Goal: Task Accomplishment & Management: Use online tool/utility

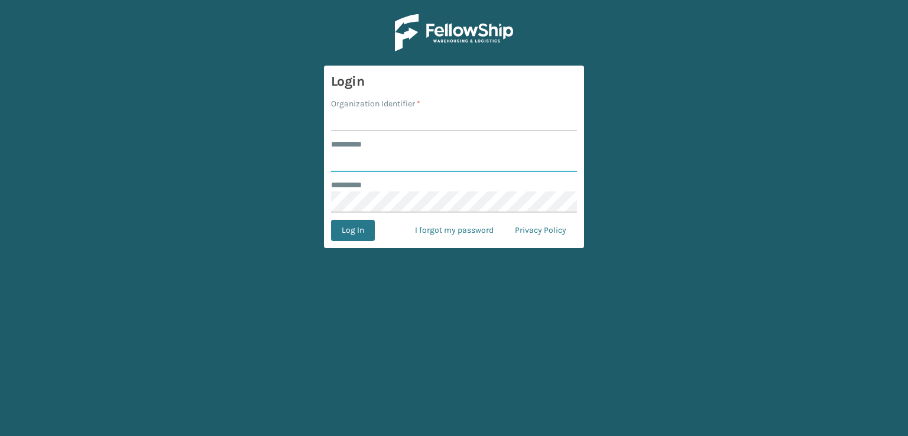
type input "***"
drag, startPoint x: 362, startPoint y: 117, endPoint x: 360, endPoint y: 124, distance: 6.7
click at [362, 117] on input "Organization Identifier *" at bounding box center [454, 120] width 246 height 21
click at [356, 233] on button "Log In" at bounding box center [353, 230] width 44 height 21
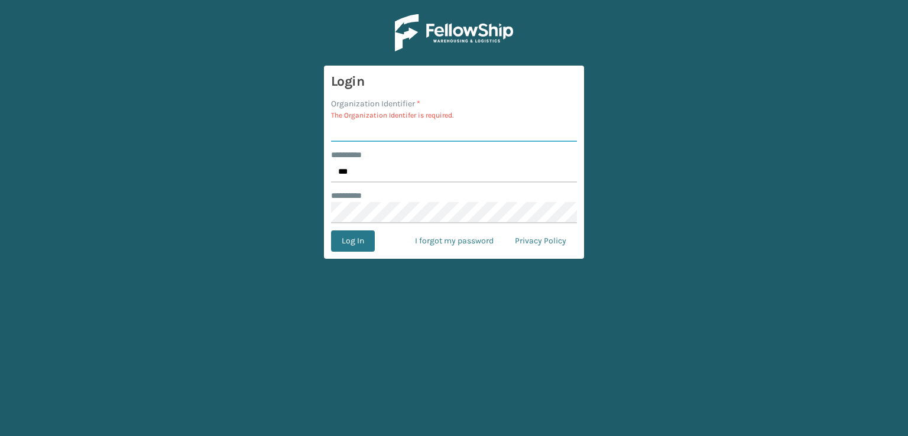
click at [378, 134] on input "Organization Identifier *" at bounding box center [454, 131] width 246 height 21
type input "sleepgeekz warehouse"
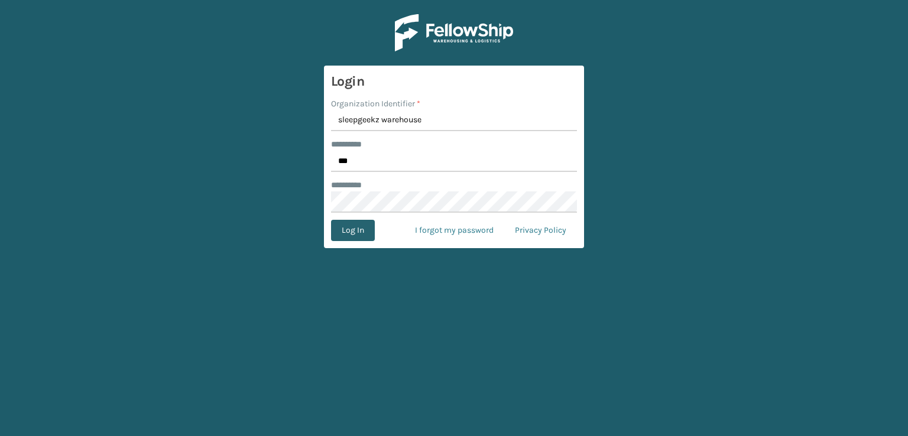
click at [364, 233] on button "Log In" at bounding box center [353, 230] width 44 height 21
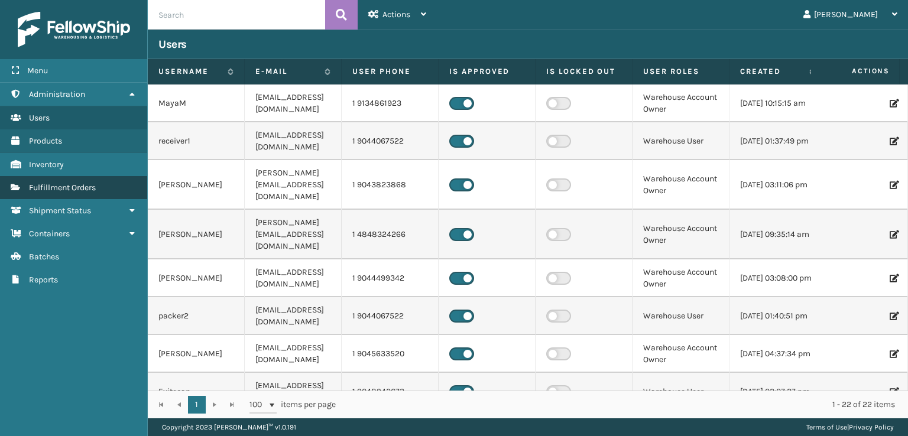
click at [104, 192] on link "Fulfillment Orders" at bounding box center [73, 187] width 147 height 23
click at [99, 185] on link "Fulfillment Orders" at bounding box center [73, 187] width 147 height 23
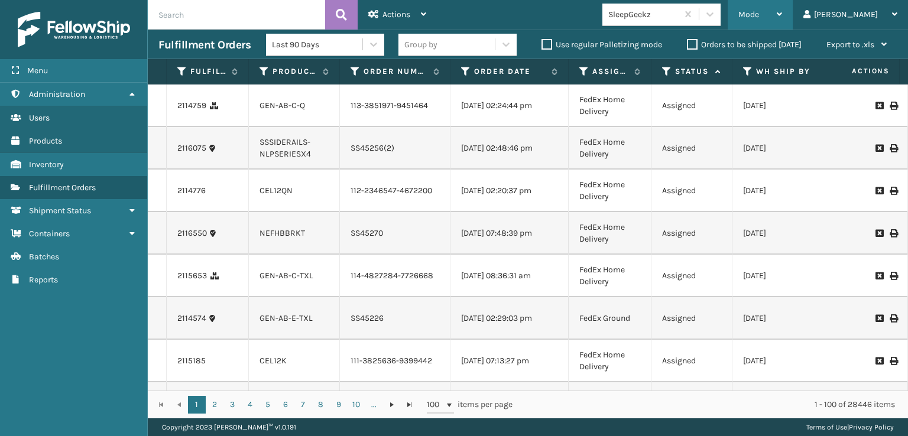
click at [782, 5] on div "Mode" at bounding box center [761, 15] width 44 height 30
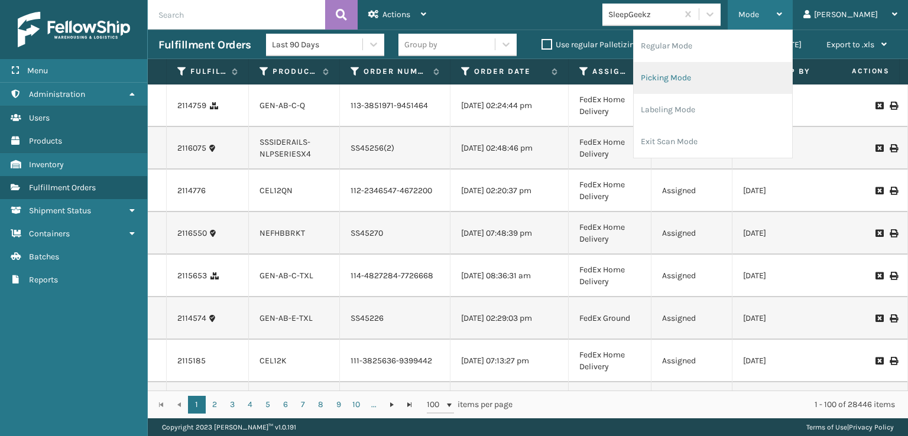
click at [725, 73] on li "Picking Mode" at bounding box center [713, 78] width 158 height 32
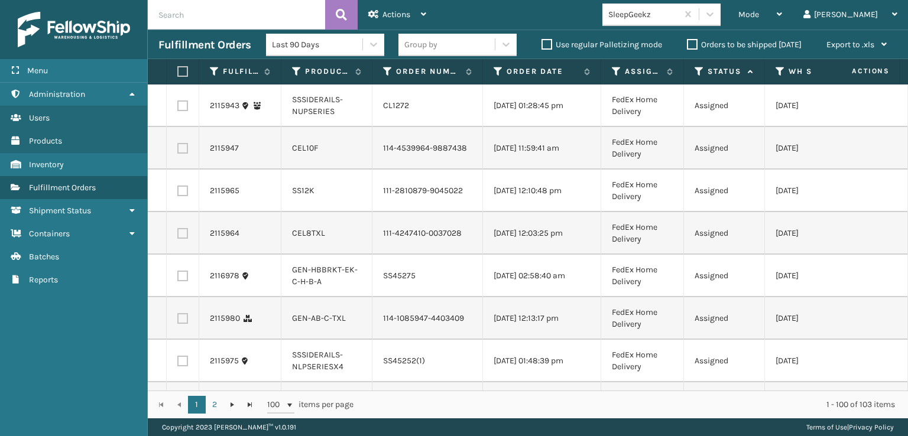
click at [185, 154] on label at bounding box center [182, 148] width 11 height 11
click at [178, 151] on input "checkbox" at bounding box center [177, 147] width 1 height 8
checkbox input "true"
click at [182, 196] on label at bounding box center [182, 191] width 11 height 11
click at [178, 193] on input "checkbox" at bounding box center [177, 190] width 1 height 8
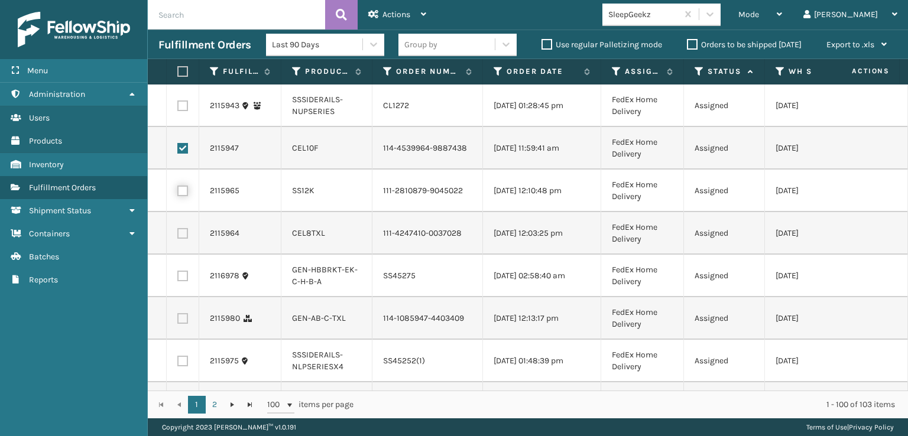
checkbox input "true"
click at [182, 239] on label at bounding box center [182, 233] width 11 height 11
click at [178, 236] on input "checkbox" at bounding box center [177, 232] width 1 height 8
checkbox input "true"
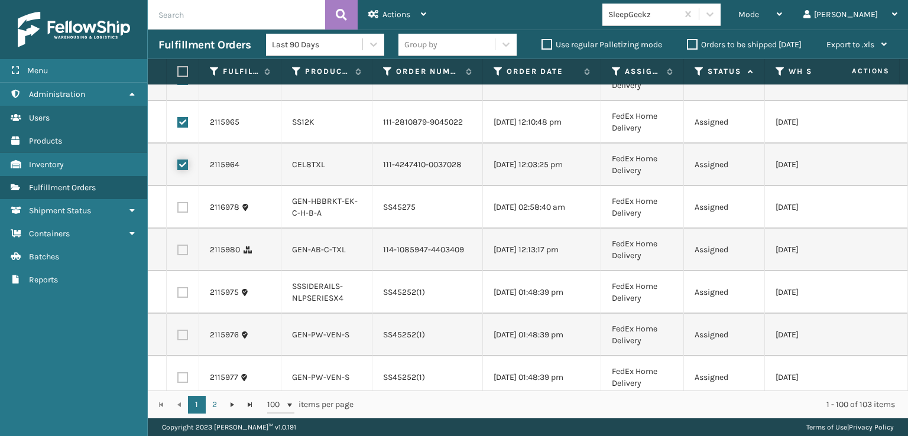
scroll to position [118, 0]
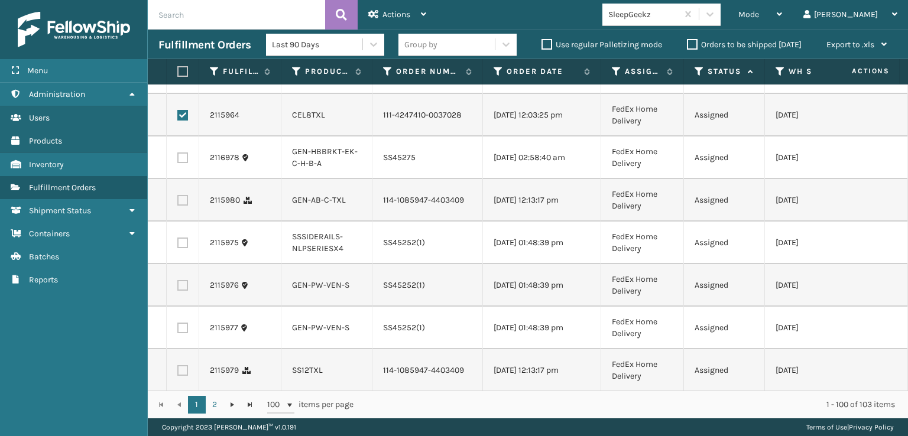
click at [183, 206] on label at bounding box center [182, 200] width 11 height 11
click at [178, 203] on input "checkbox" at bounding box center [177, 199] width 1 height 8
checkbox input "true"
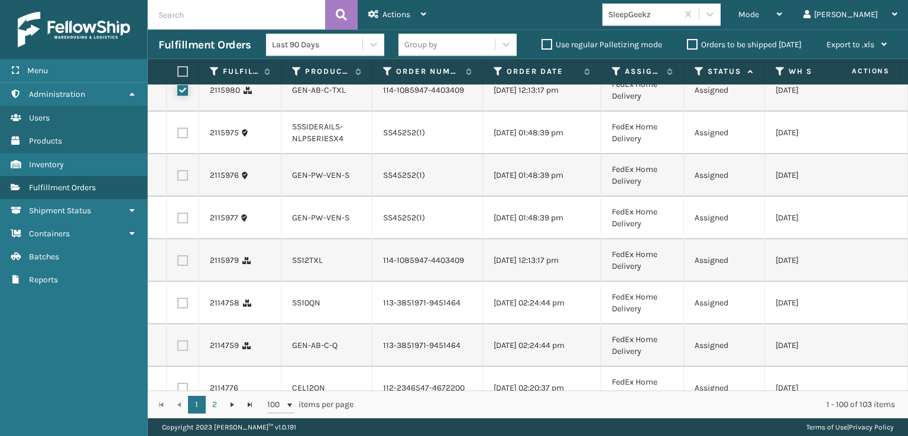
scroll to position [237, 0]
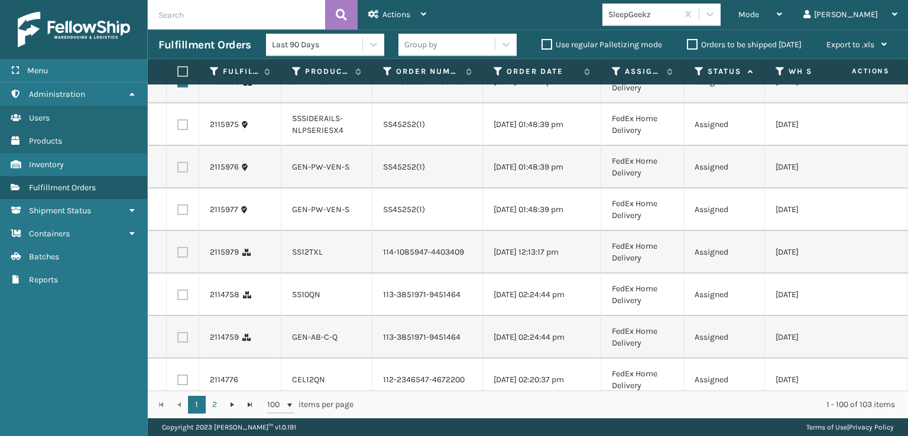
click at [176, 274] on td at bounding box center [183, 252] width 33 height 43
click at [183, 258] on label at bounding box center [182, 252] width 11 height 11
click at [178, 255] on input "checkbox" at bounding box center [177, 251] width 1 height 8
checkbox input "true"
click at [186, 300] on label at bounding box center [182, 295] width 11 height 11
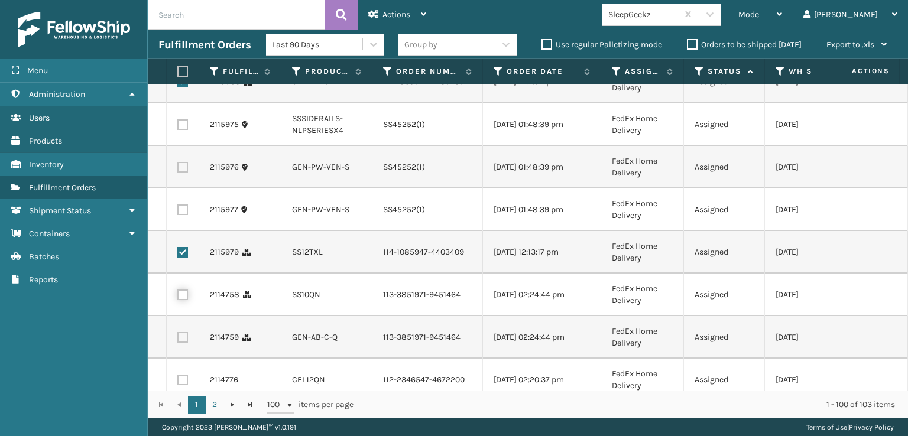
click at [178, 297] on input "checkbox" at bounding box center [177, 294] width 1 height 8
checkbox input "true"
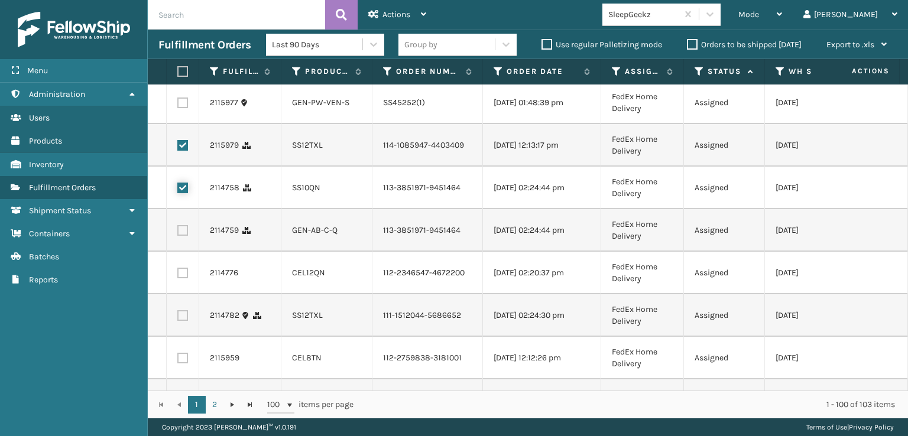
scroll to position [355, 0]
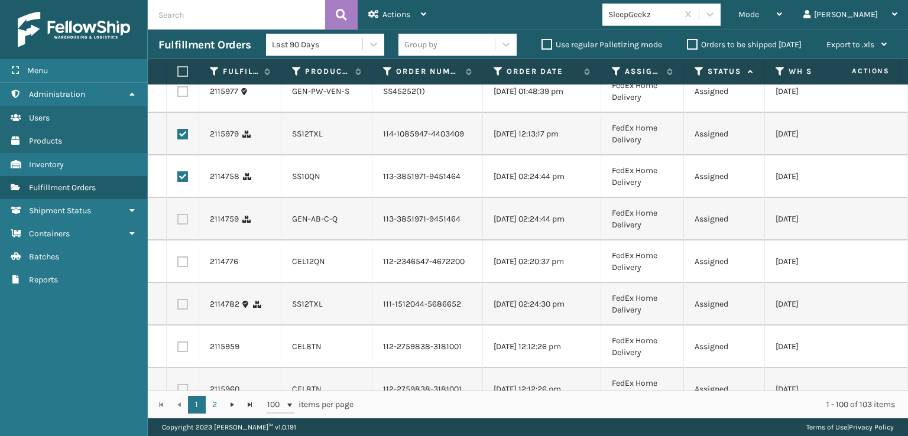
click at [187, 225] on label at bounding box center [182, 219] width 11 height 11
click at [178, 222] on input "checkbox" at bounding box center [177, 218] width 1 height 8
checkbox input "true"
click at [181, 267] on label at bounding box center [182, 262] width 11 height 11
click at [178, 264] on input "checkbox" at bounding box center [177, 261] width 1 height 8
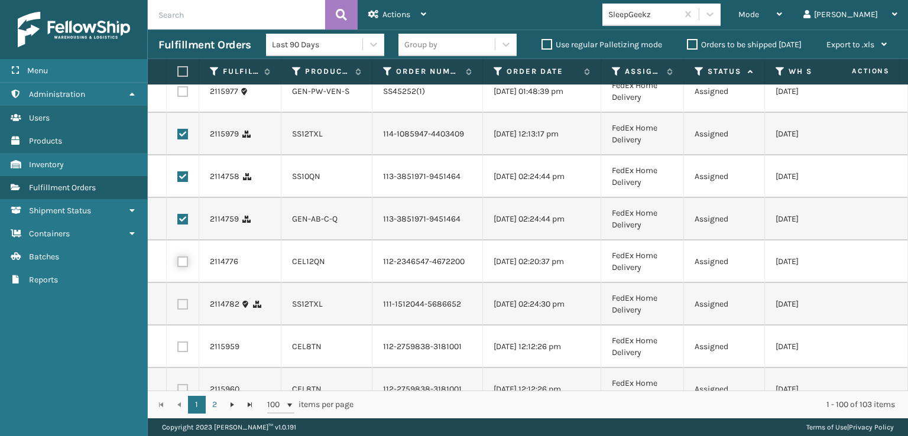
checkbox input "true"
click at [184, 326] on td at bounding box center [183, 304] width 33 height 43
click at [184, 310] on label at bounding box center [182, 304] width 11 height 11
click at [178, 307] on input "checkbox" at bounding box center [177, 303] width 1 height 8
checkbox input "true"
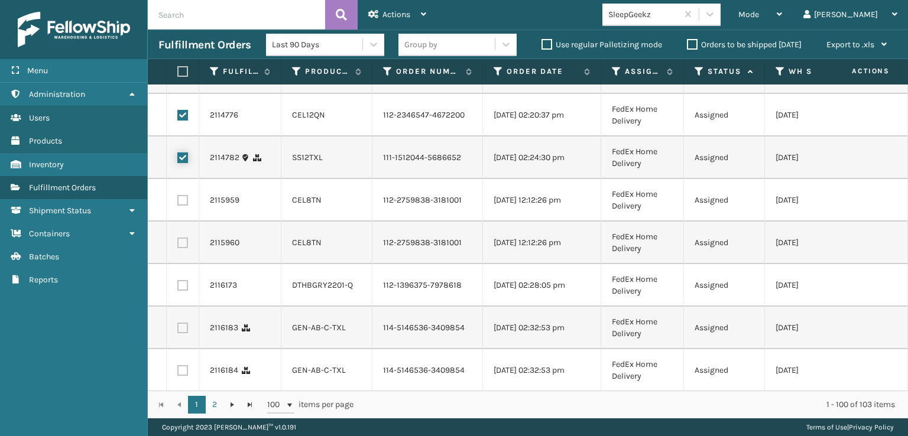
scroll to position [532, 0]
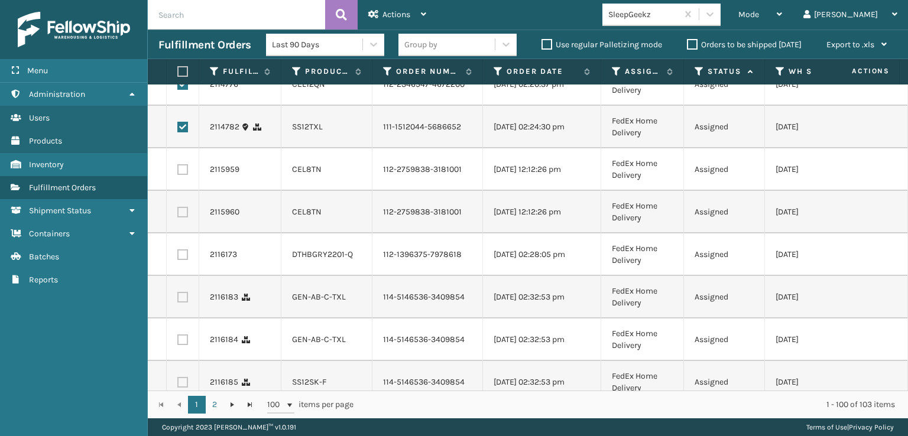
click at [180, 175] on label at bounding box center [182, 169] width 11 height 11
click at [178, 172] on input "checkbox" at bounding box center [177, 168] width 1 height 8
checkbox input "true"
click at [180, 218] on label at bounding box center [182, 212] width 11 height 11
click at [178, 215] on input "checkbox" at bounding box center [177, 211] width 1 height 8
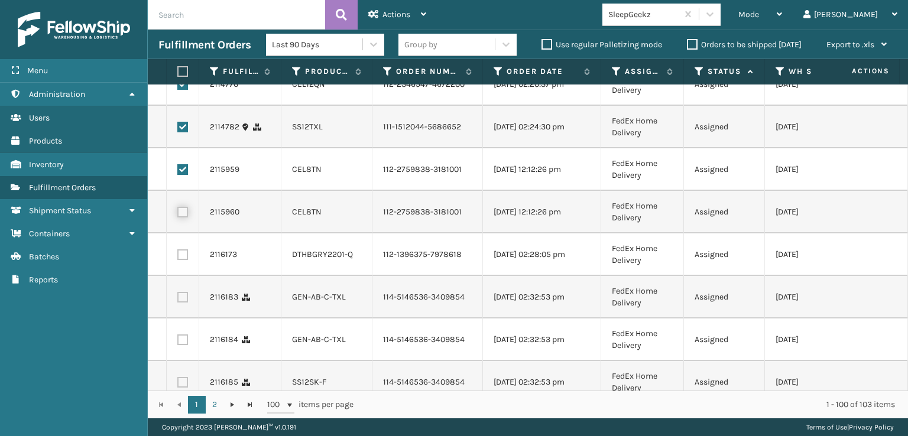
checkbox input "true"
click at [182, 260] on label at bounding box center [182, 255] width 11 height 11
click at [178, 257] on input "checkbox" at bounding box center [177, 254] width 1 height 8
checkbox input "true"
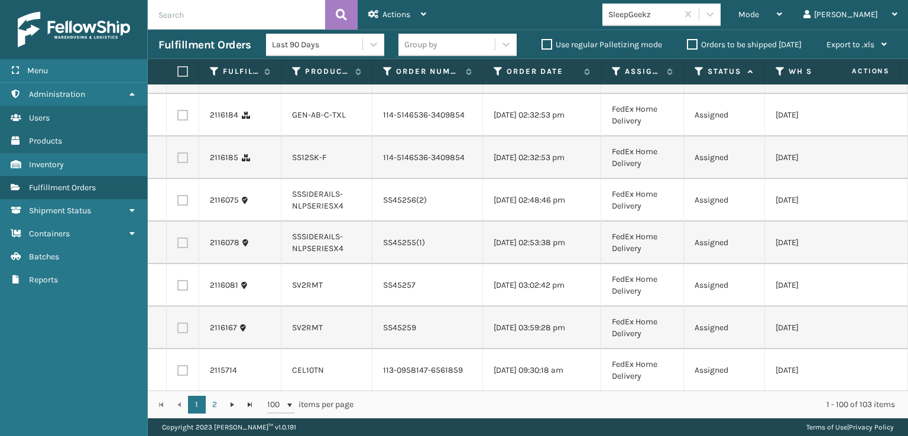
scroll to position [769, 0]
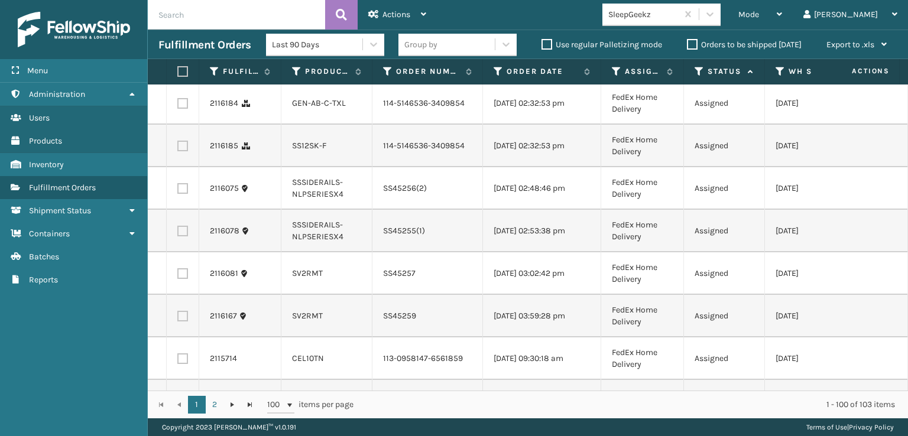
click at [182, 66] on label at bounding box center [182, 61] width 11 height 11
click at [178, 63] on input "checkbox" at bounding box center [177, 60] width 1 height 8
checkbox input "true"
click at [182, 125] on td at bounding box center [183, 103] width 33 height 43
click at [182, 109] on label at bounding box center [182, 103] width 11 height 11
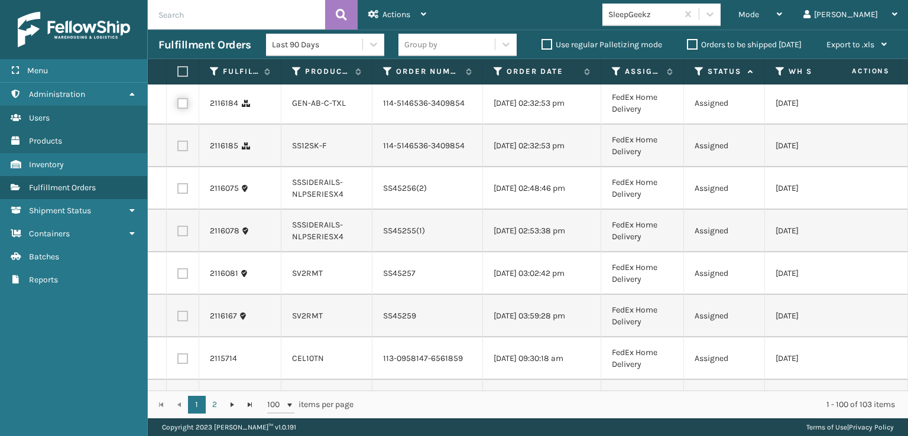
click at [178, 106] on input "checkbox" at bounding box center [177, 102] width 1 height 8
checkbox input "true"
click at [186, 151] on label at bounding box center [182, 146] width 11 height 11
click at [178, 148] on input "checkbox" at bounding box center [177, 145] width 1 height 8
checkbox input "true"
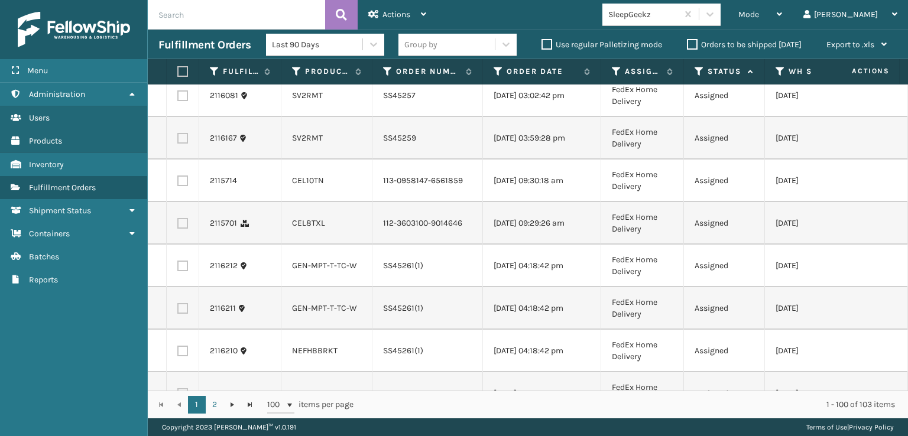
scroll to position [1005, 0]
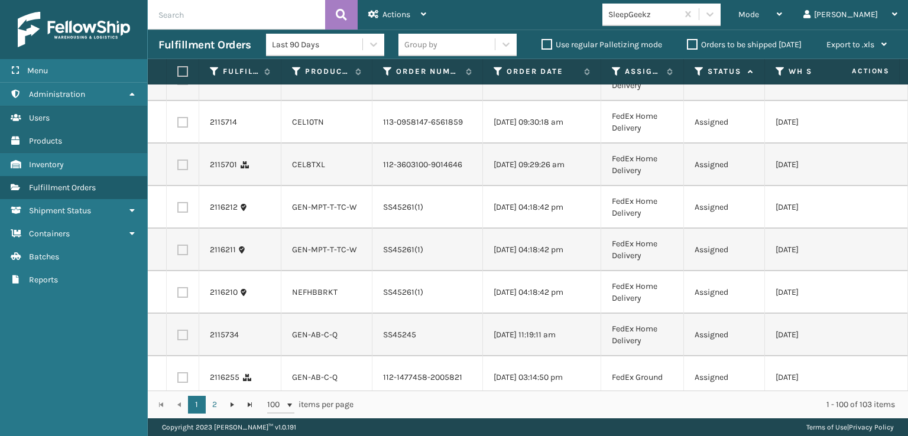
click at [182, 128] on label at bounding box center [182, 122] width 11 height 11
click at [178, 125] on input "checkbox" at bounding box center [177, 121] width 1 height 8
checkbox input "true"
drag, startPoint x: 187, startPoint y: 277, endPoint x: 187, endPoint y: 289, distance: 11.2
click at [187, 170] on label at bounding box center [182, 165] width 11 height 11
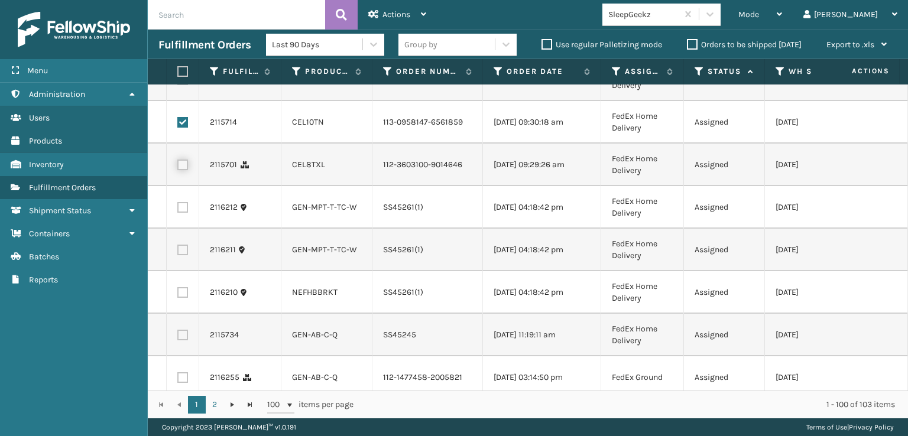
click at [178, 167] on input "checkbox" at bounding box center [177, 164] width 1 height 8
checkbox input "true"
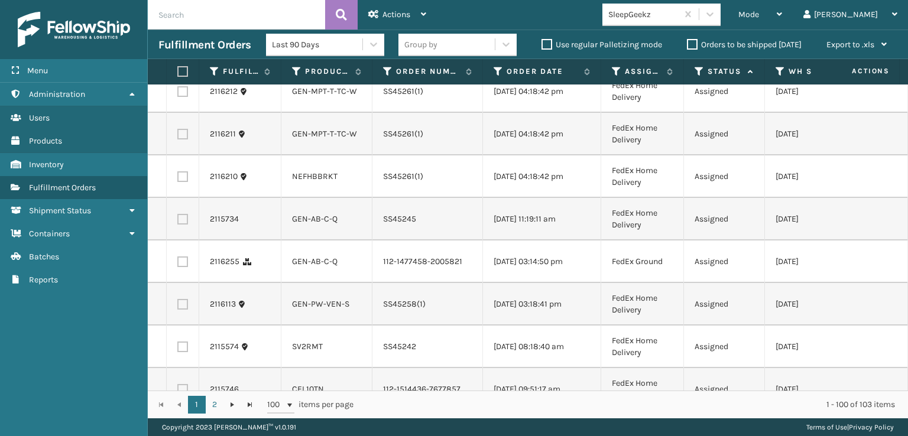
scroll to position [1183, 0]
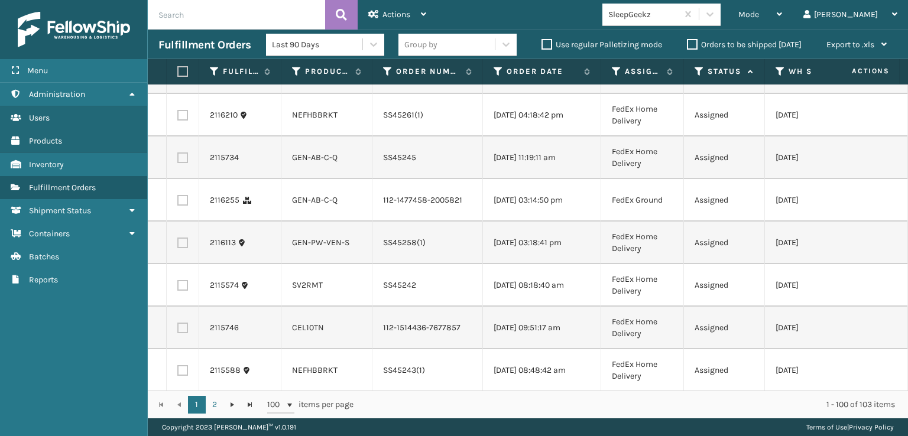
click at [186, 163] on label at bounding box center [182, 158] width 11 height 11
click at [178, 160] on input "checkbox" at bounding box center [177, 157] width 1 height 8
checkbox input "true"
click at [184, 206] on label at bounding box center [182, 200] width 11 height 11
click at [178, 203] on input "checkbox" at bounding box center [177, 199] width 1 height 8
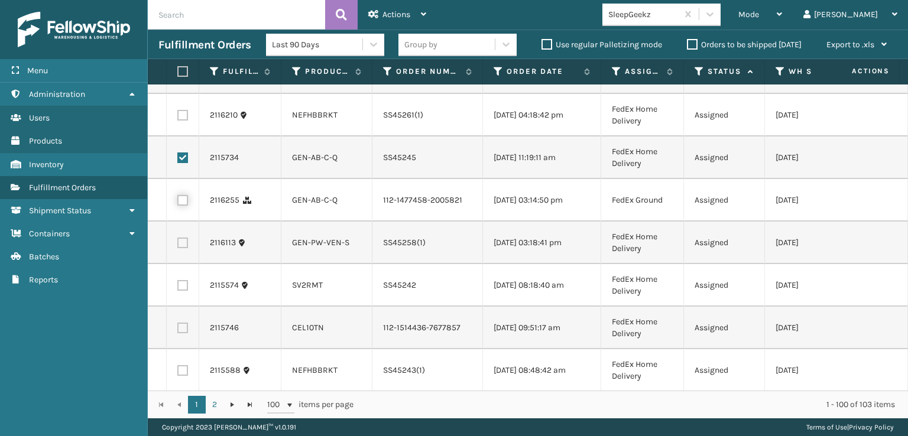
checkbox input "true"
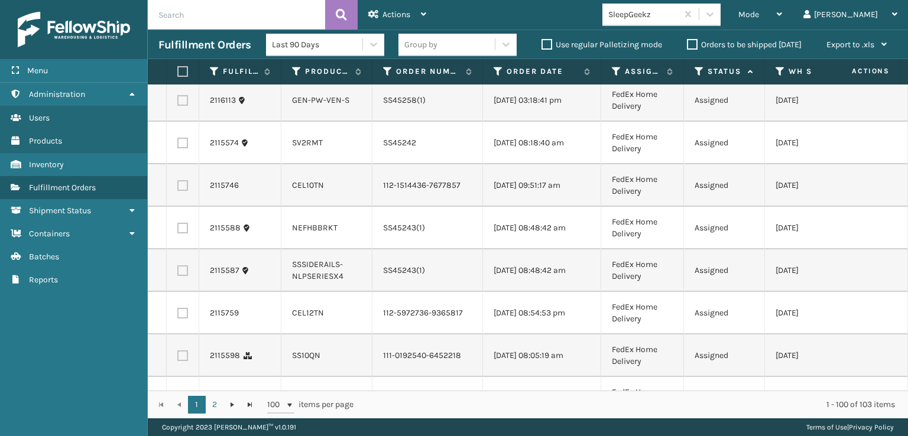
scroll to position [1360, 0]
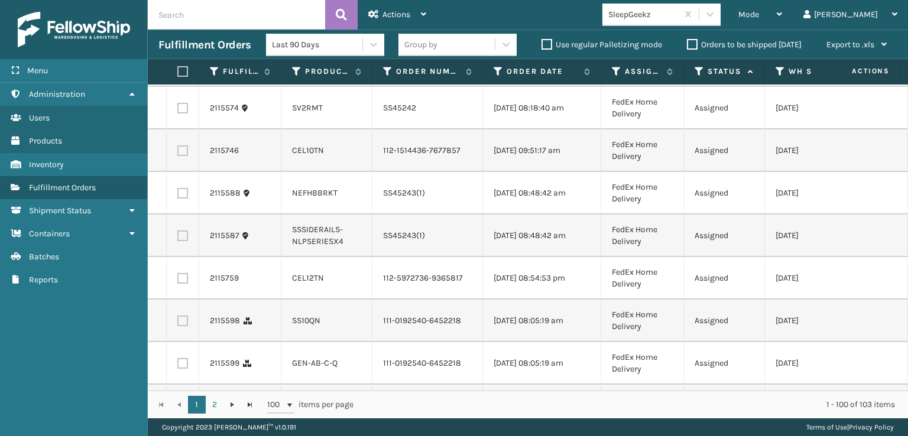
click at [182, 156] on label at bounding box center [182, 150] width 11 height 11
click at [178, 153] on input "checkbox" at bounding box center [177, 149] width 1 height 8
checkbox input "true"
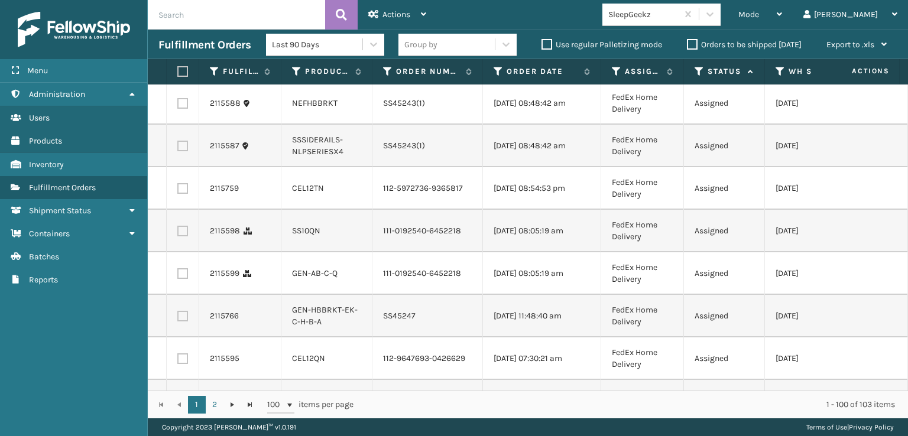
scroll to position [1478, 0]
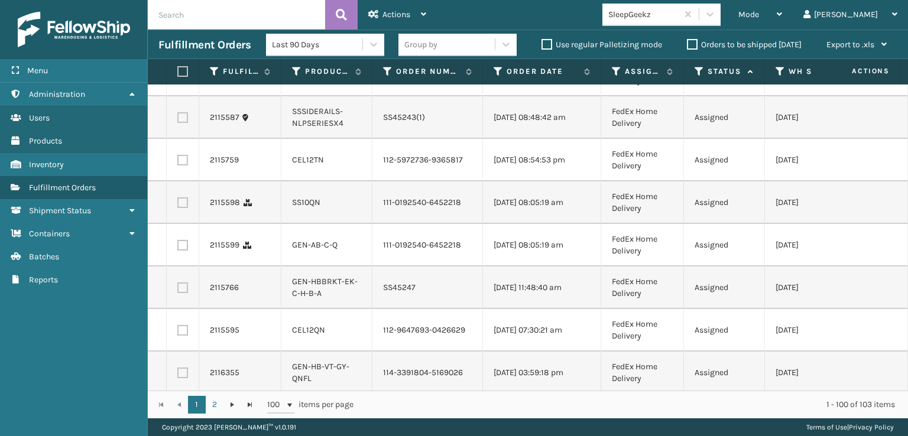
click at [184, 166] on label at bounding box center [182, 160] width 11 height 11
click at [178, 163] on input "checkbox" at bounding box center [177, 159] width 1 height 8
checkbox input "true"
click at [184, 208] on label at bounding box center [182, 203] width 11 height 11
click at [178, 205] on input "checkbox" at bounding box center [177, 202] width 1 height 8
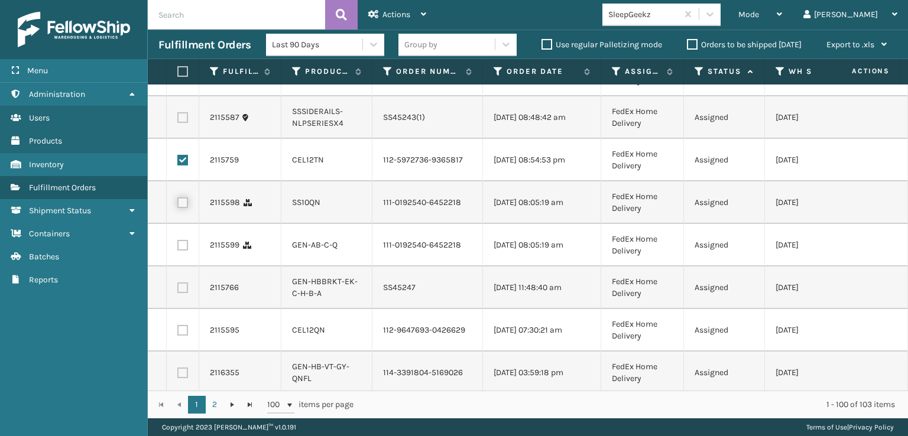
checkbox input "true"
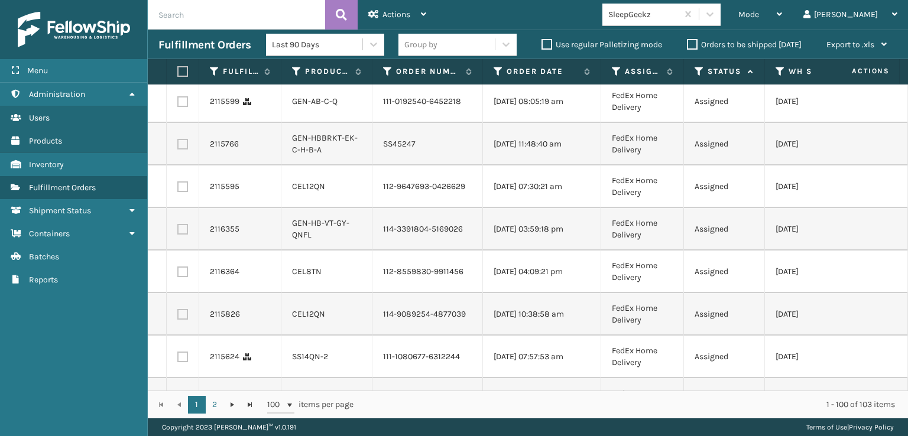
scroll to position [1656, 0]
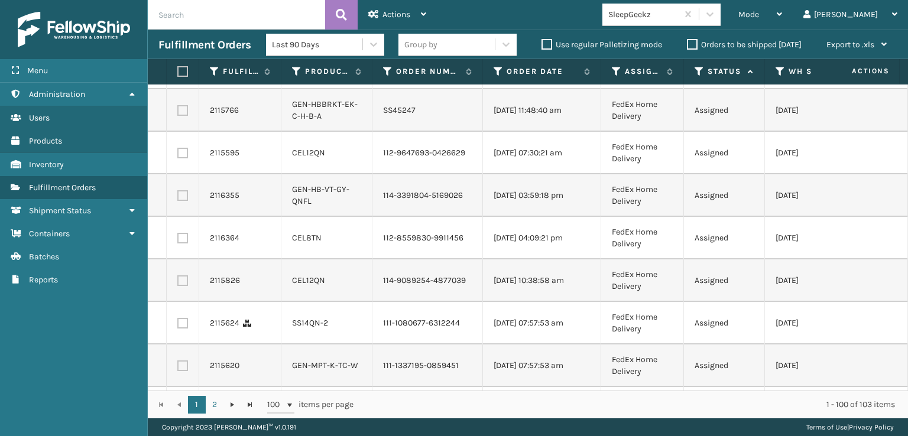
click at [187, 73] on label at bounding box center [182, 68] width 11 height 11
click at [178, 70] on input "checkbox" at bounding box center [177, 67] width 1 height 8
checkbox input "true"
click at [184, 158] on label at bounding box center [182, 153] width 11 height 11
click at [178, 156] on input "checkbox" at bounding box center [177, 152] width 1 height 8
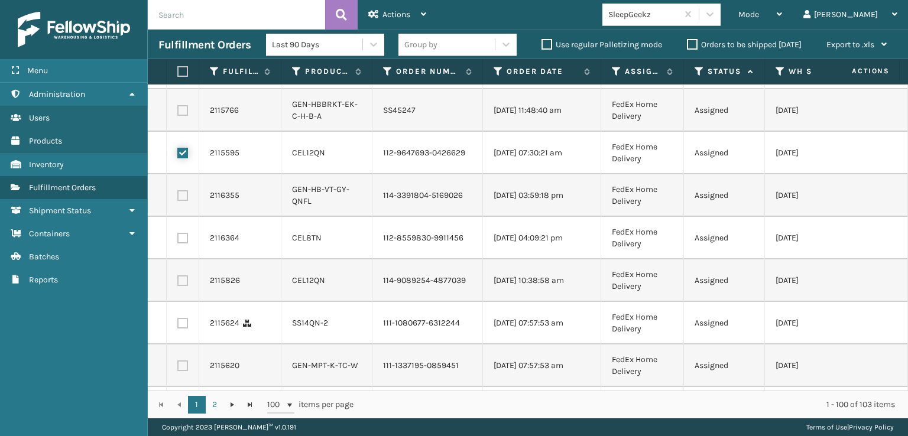
checkbox input "true"
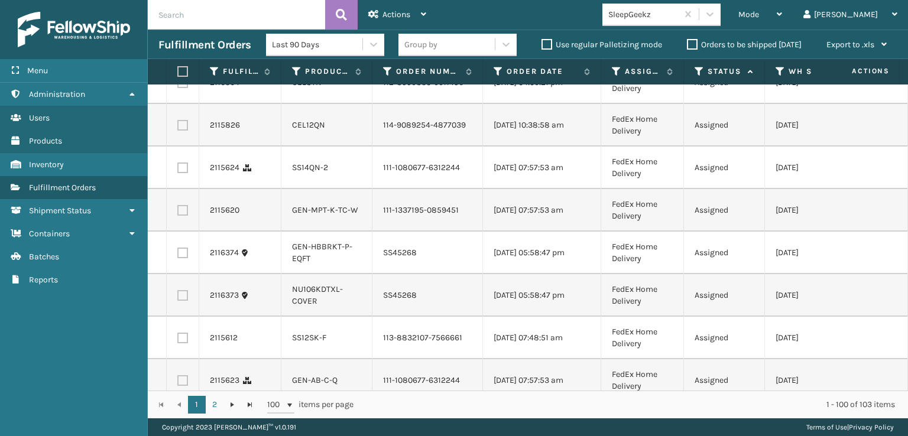
scroll to position [1833, 0]
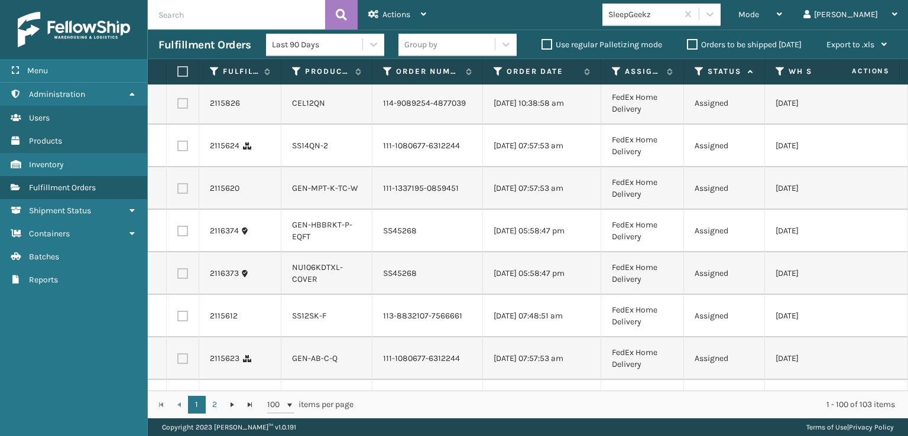
click at [181, 24] on label at bounding box center [182, 18] width 11 height 11
click at [178, 21] on input "checkbox" at bounding box center [177, 17] width 1 height 8
checkbox input "true"
drag, startPoint x: 181, startPoint y: 241, endPoint x: 183, endPoint y: 273, distance: 31.4
click at [182, 66] on label at bounding box center [182, 61] width 11 height 11
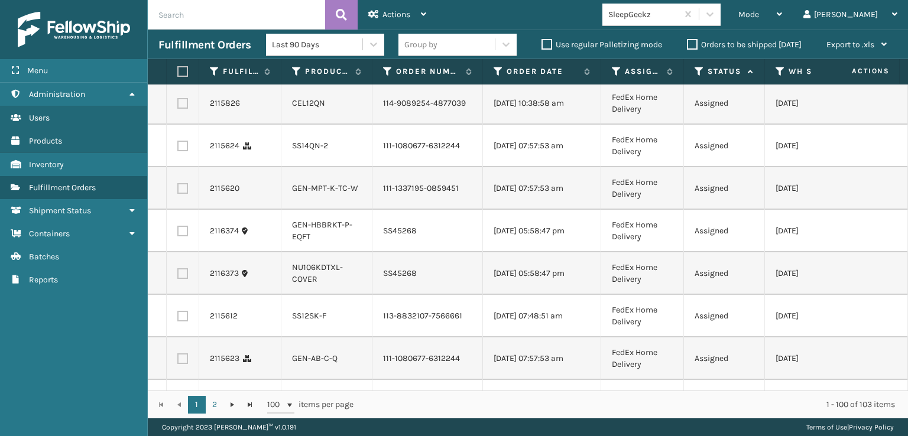
click at [178, 63] on input "checkbox" at bounding box center [177, 60] width 1 height 8
checkbox input "true"
click at [183, 109] on label at bounding box center [182, 103] width 11 height 11
click at [178, 106] on input "checkbox" at bounding box center [177, 102] width 1 height 8
checkbox input "true"
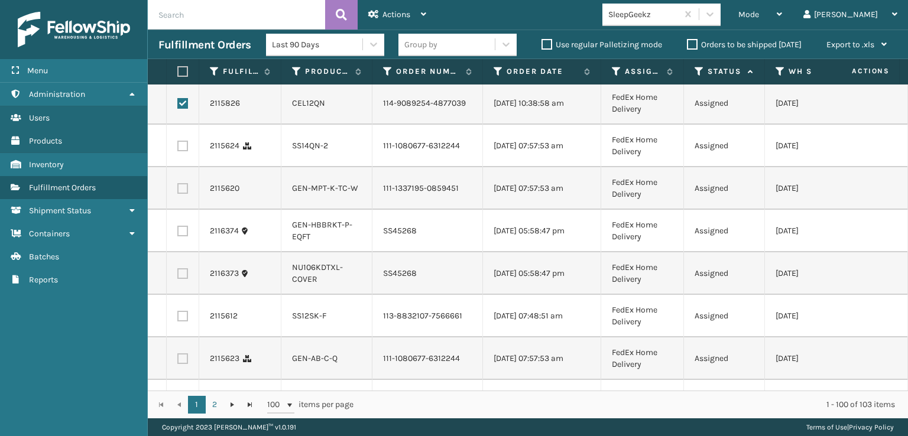
click at [180, 151] on label at bounding box center [182, 146] width 11 height 11
click at [178, 148] on input "checkbox" at bounding box center [177, 145] width 1 height 8
checkbox input "true"
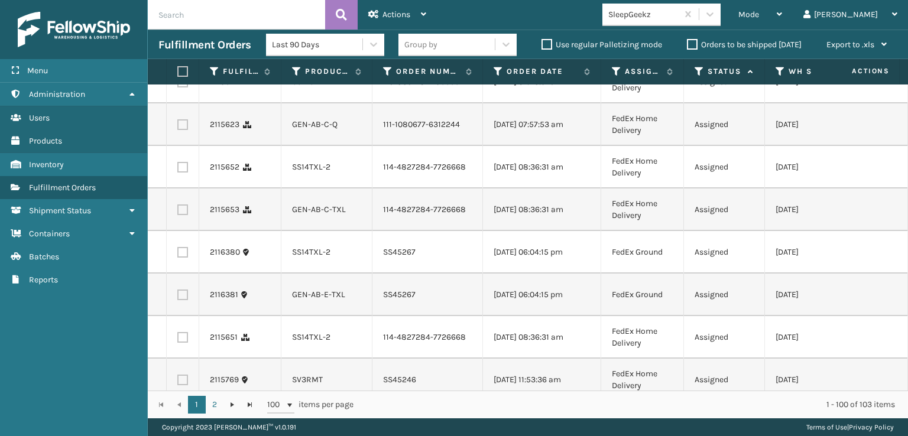
scroll to position [2070, 0]
click at [184, 85] on label at bounding box center [182, 80] width 11 height 11
click at [178, 82] on input "checkbox" at bounding box center [177, 79] width 1 height 8
checkbox input "true"
click at [184, 128] on label at bounding box center [182, 122] width 11 height 11
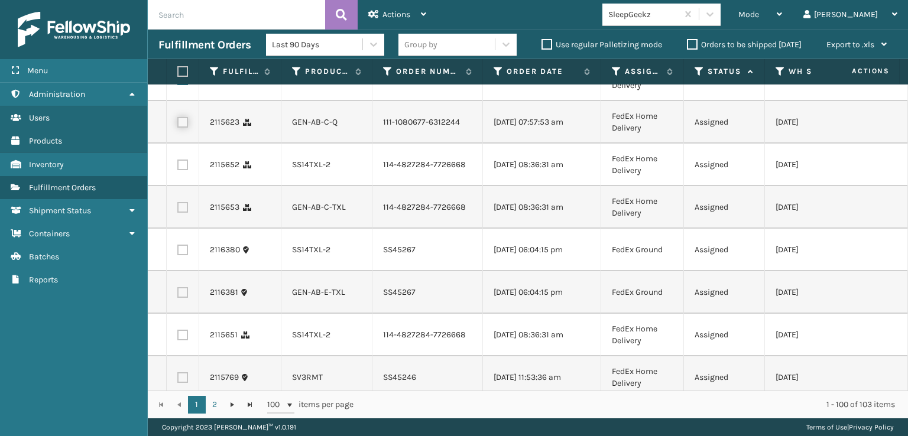
click at [178, 125] on input "checkbox" at bounding box center [177, 121] width 1 height 8
checkbox input "true"
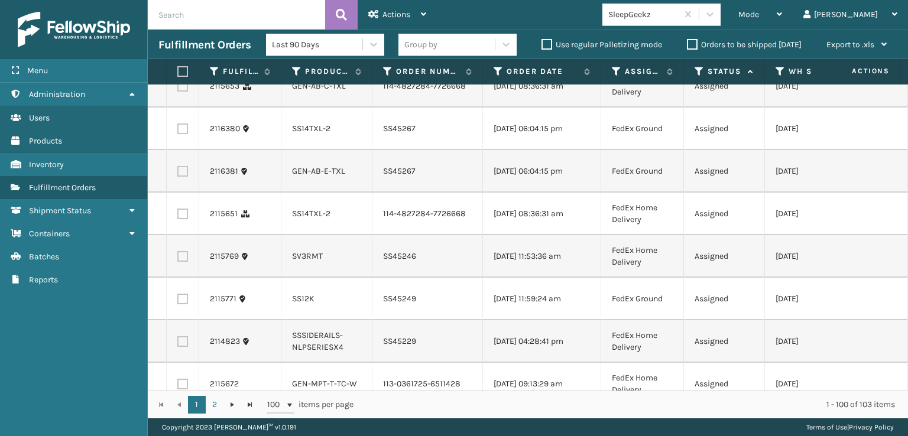
scroll to position [2247, 0]
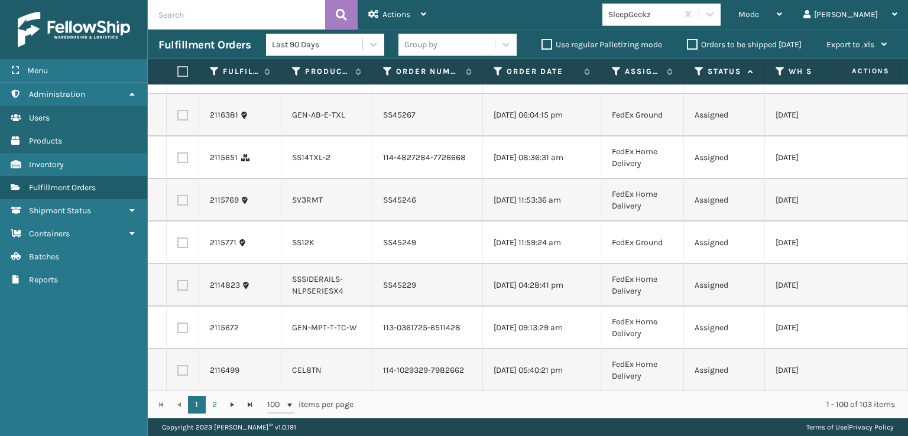
checkbox input "true"
click at [182, 51] on td at bounding box center [183, 30] width 33 height 43
click at [180, 35] on label at bounding box center [182, 30] width 11 height 11
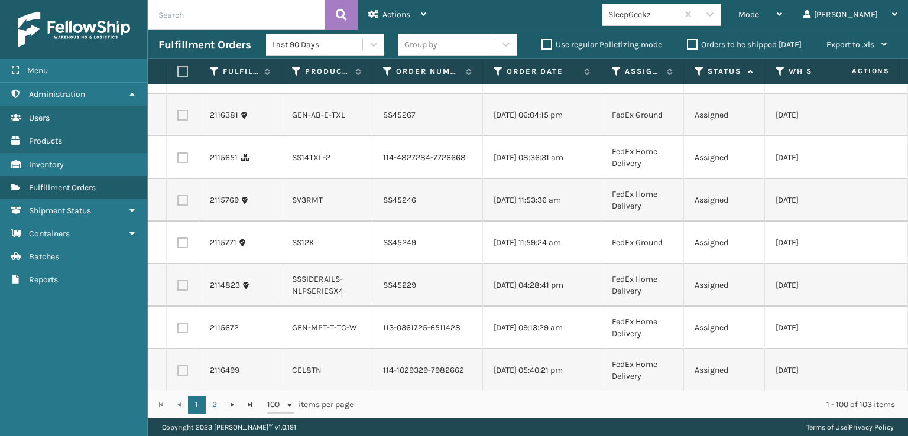
click at [178, 33] on input "checkbox" at bounding box center [177, 29] width 1 height 8
checkbox input "true"
click at [182, 78] on label at bounding box center [182, 72] width 11 height 11
click at [178, 75] on input "checkbox" at bounding box center [177, 71] width 1 height 8
checkbox input "true"
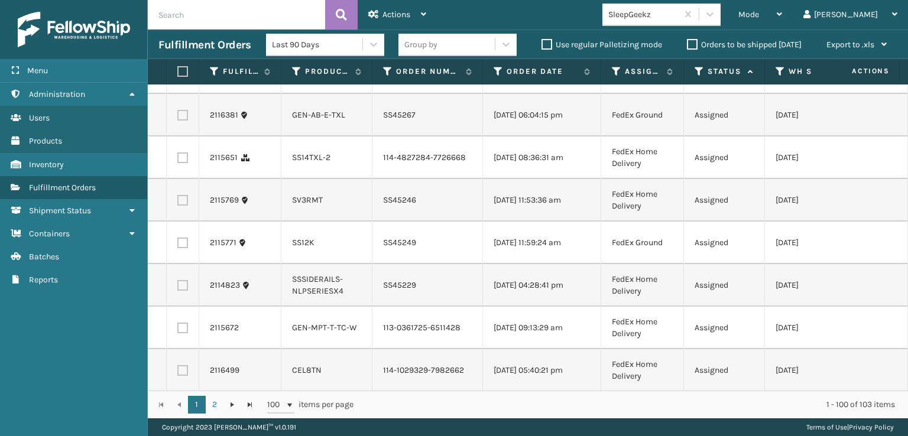
click at [182, 121] on label at bounding box center [182, 115] width 11 height 11
click at [178, 118] on input "checkbox" at bounding box center [177, 114] width 1 height 8
checkbox input "true"
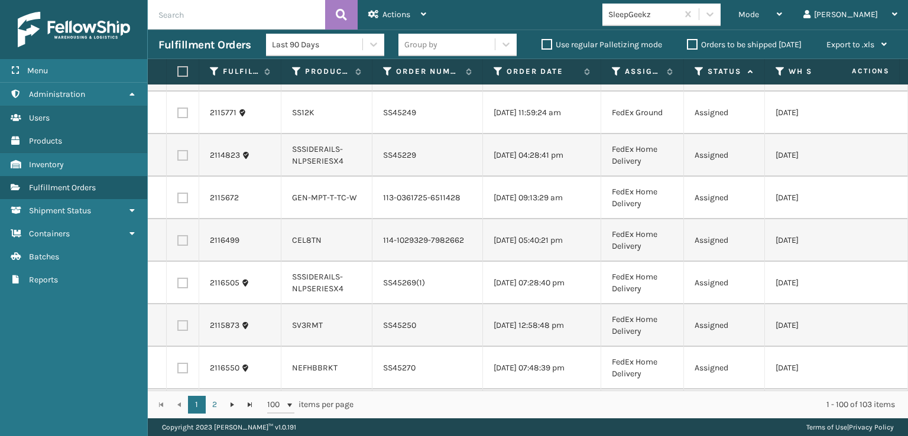
scroll to position [2484, 0]
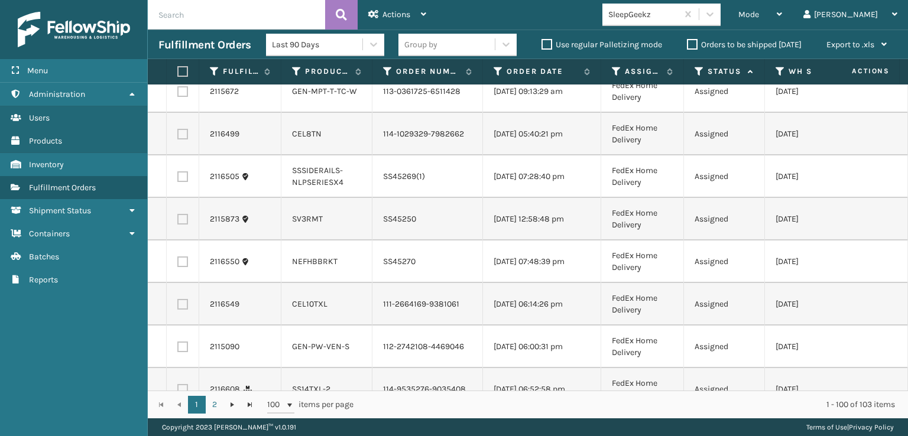
checkbox input "true"
click at [186, 12] on label at bounding box center [182, 6] width 11 height 11
click at [178, 9] on input "checkbox" at bounding box center [177, 5] width 1 height 8
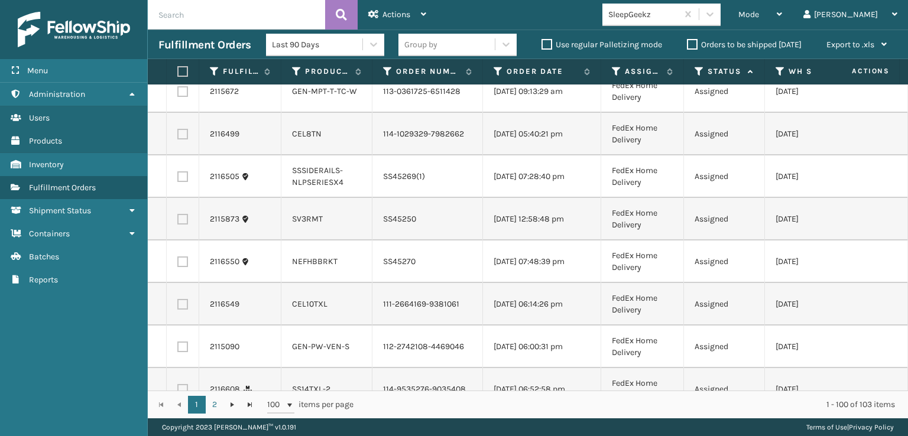
checkbox input "true"
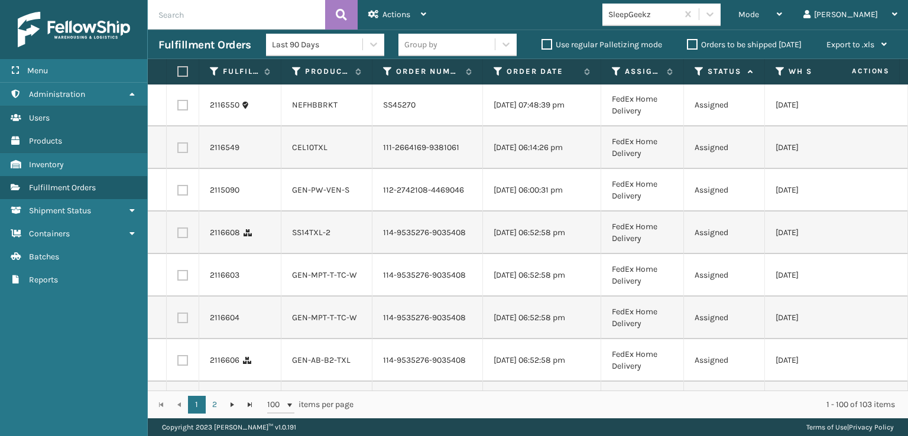
scroll to position [2661, 0]
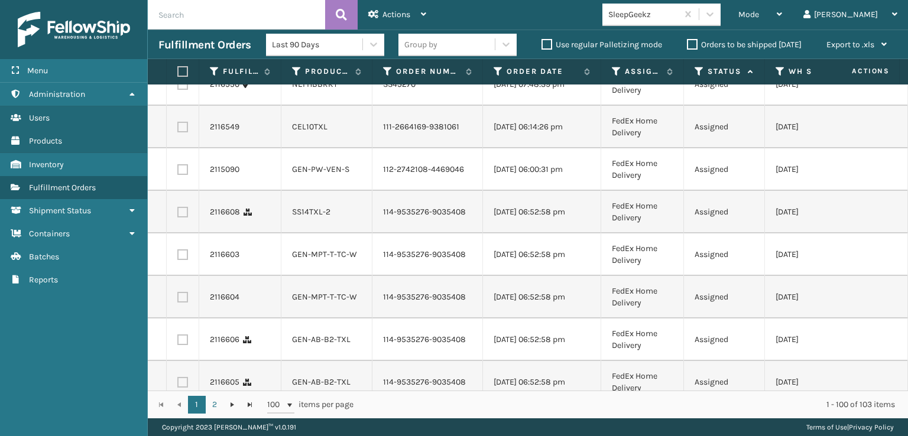
checkbox input "true"
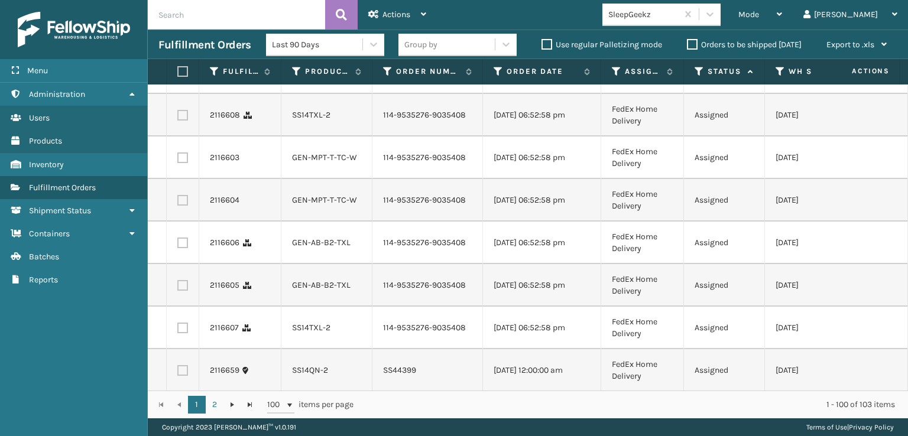
scroll to position [2779, 0]
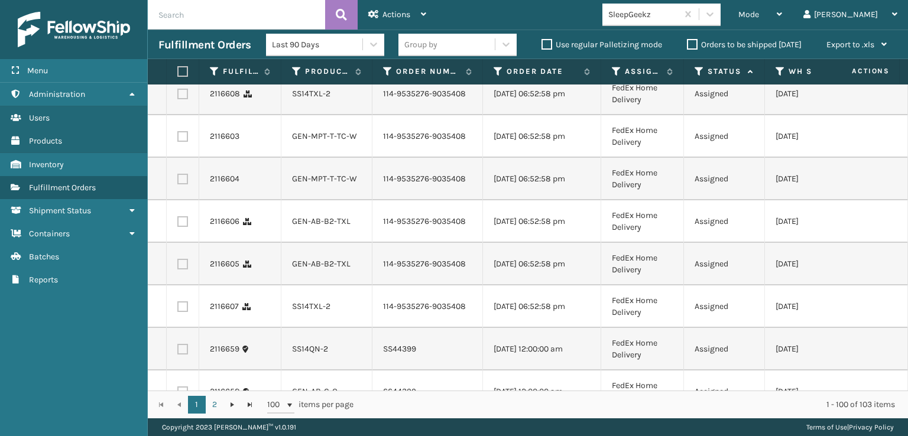
click at [187, 14] on label at bounding box center [182, 9] width 11 height 11
click at [178, 11] on input "checkbox" at bounding box center [177, 8] width 1 height 8
checkbox input "true"
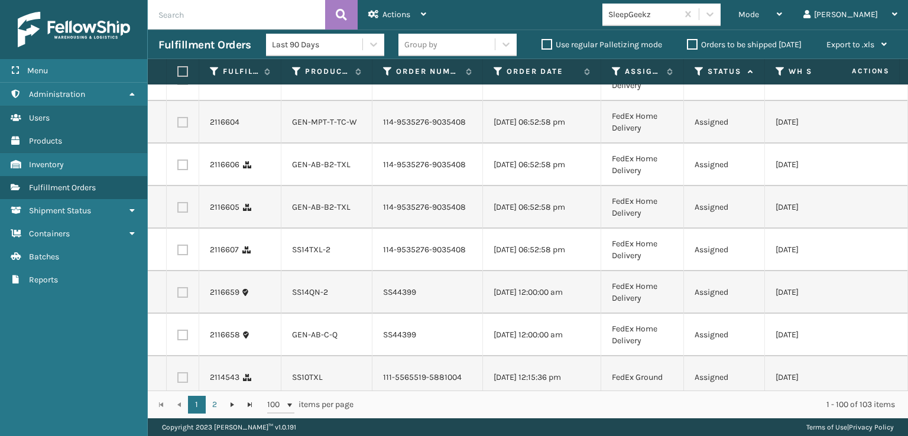
scroll to position [2898, 0]
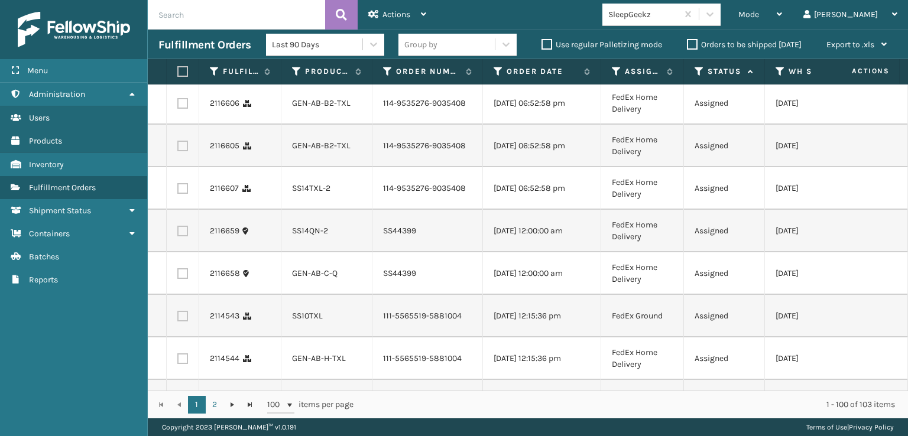
checkbox input "true"
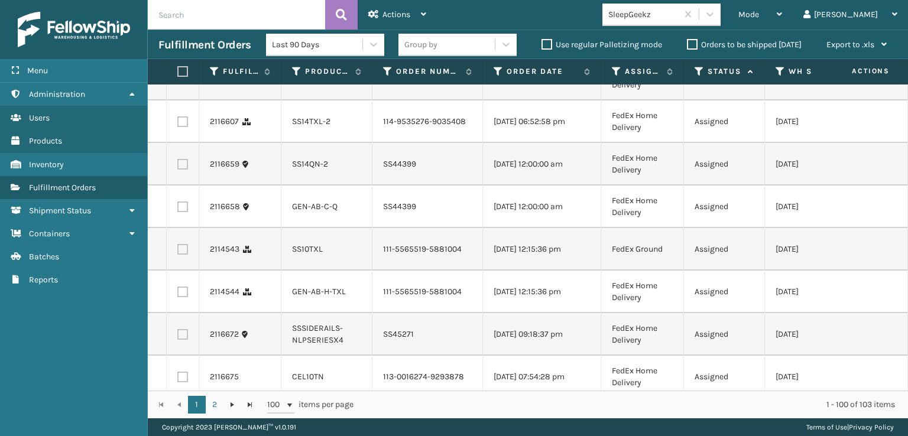
scroll to position [3016, 0]
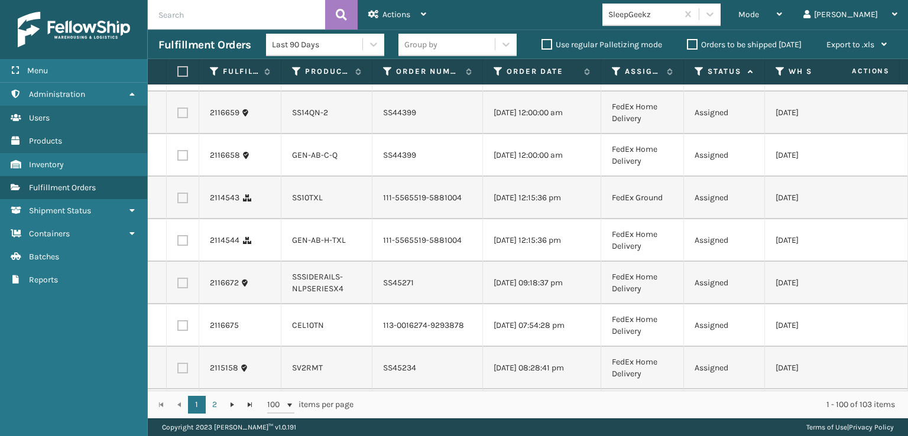
checkbox input "true"
click at [182, 33] on label at bounding box center [182, 27] width 11 height 11
click at [178, 30] on input "checkbox" at bounding box center [177, 26] width 1 height 8
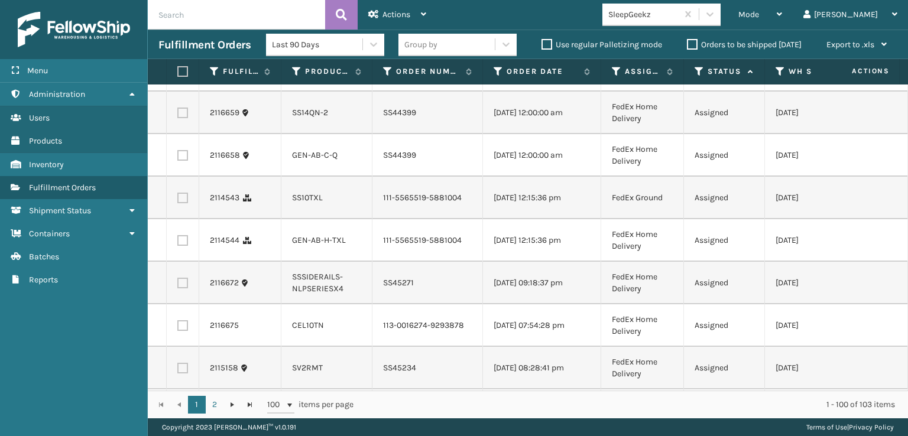
checkbox input "true"
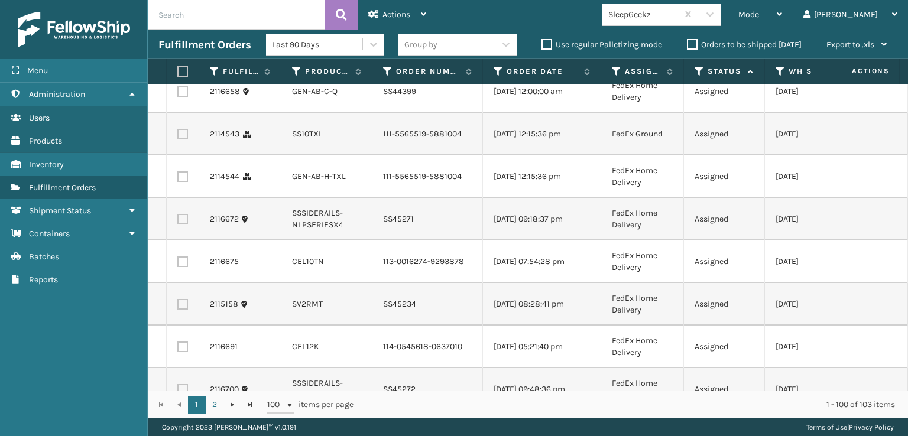
scroll to position [3134, 0]
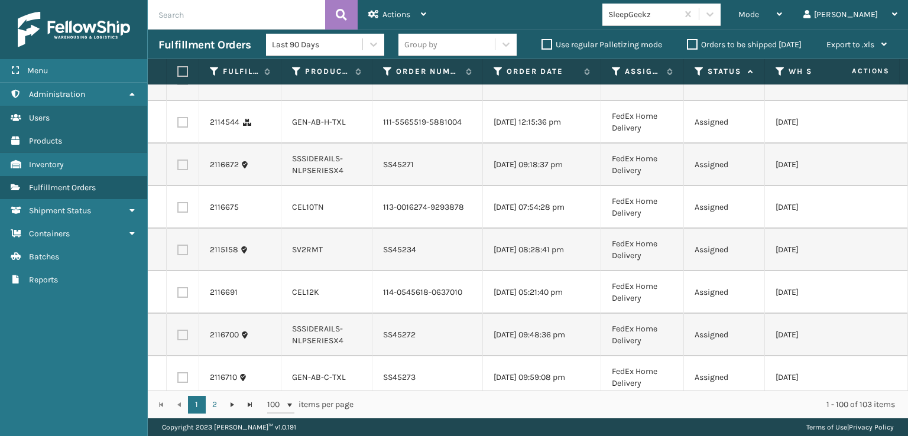
checkbox input "true"
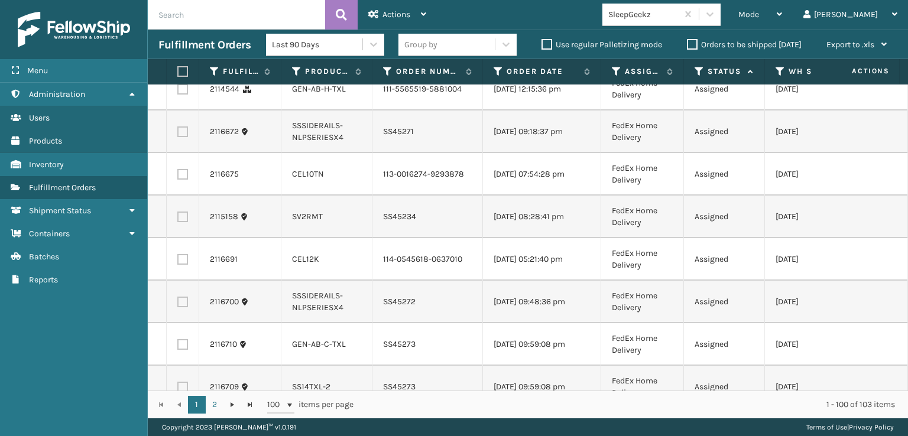
scroll to position [3193, 0]
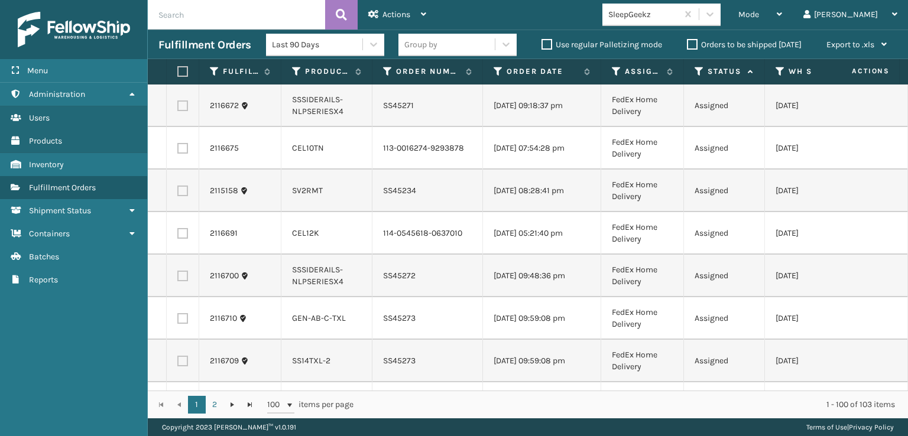
checkbox input "true"
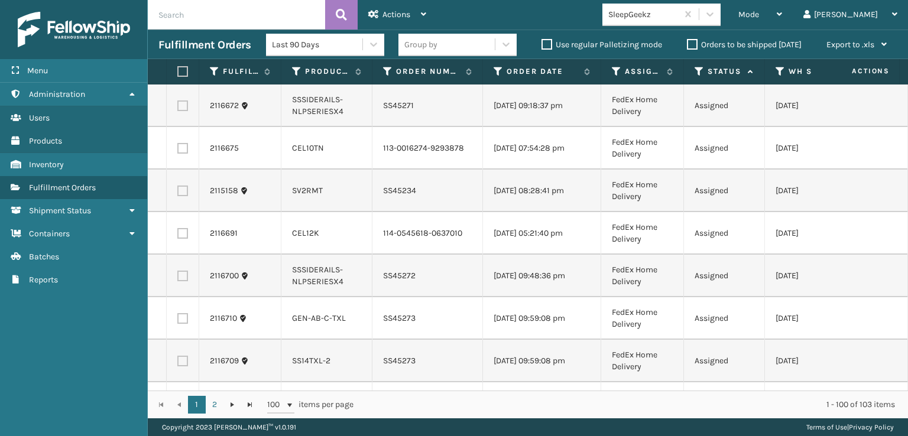
checkbox input "true"
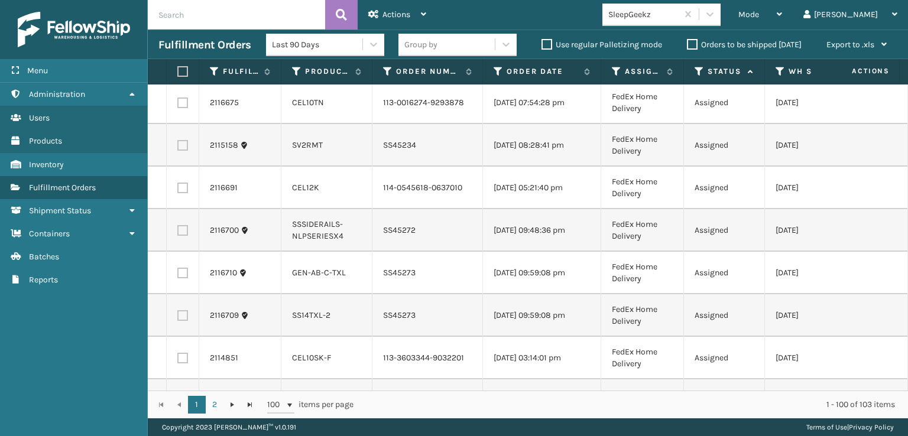
scroll to position [3311, 0]
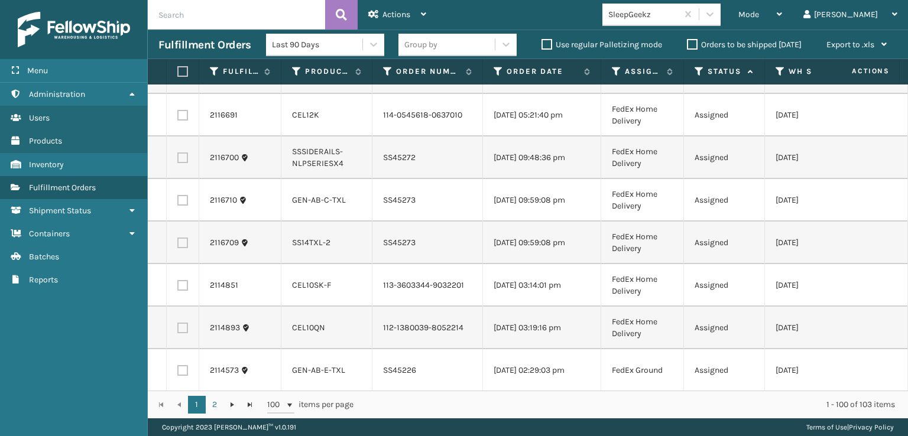
checkbox input "true"
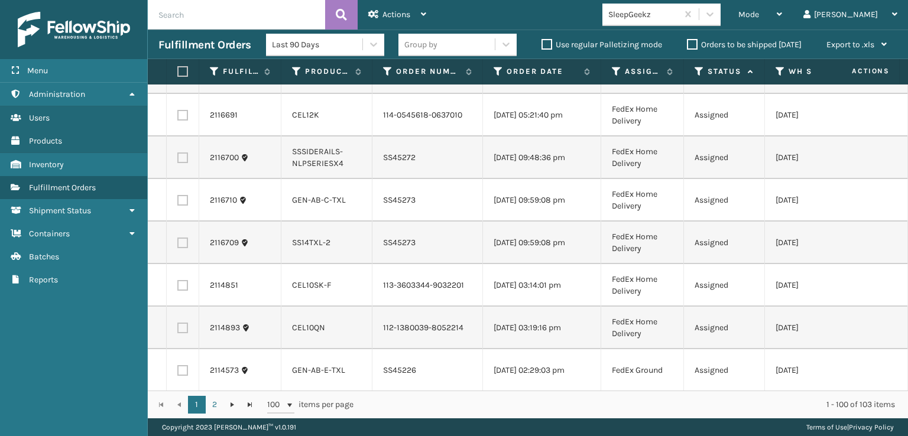
checkbox input "true"
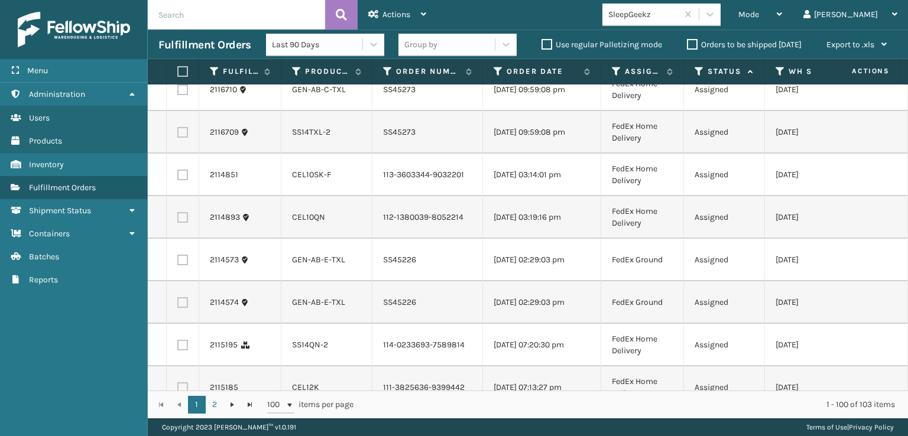
scroll to position [3489, 0]
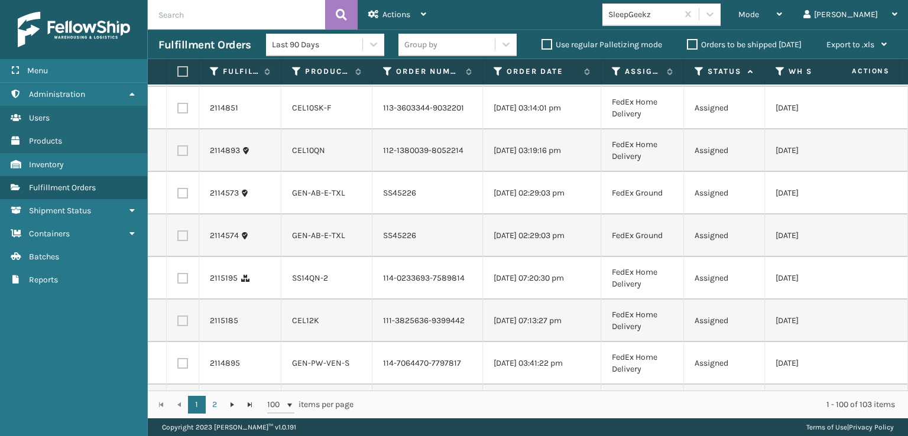
checkbox input "true"
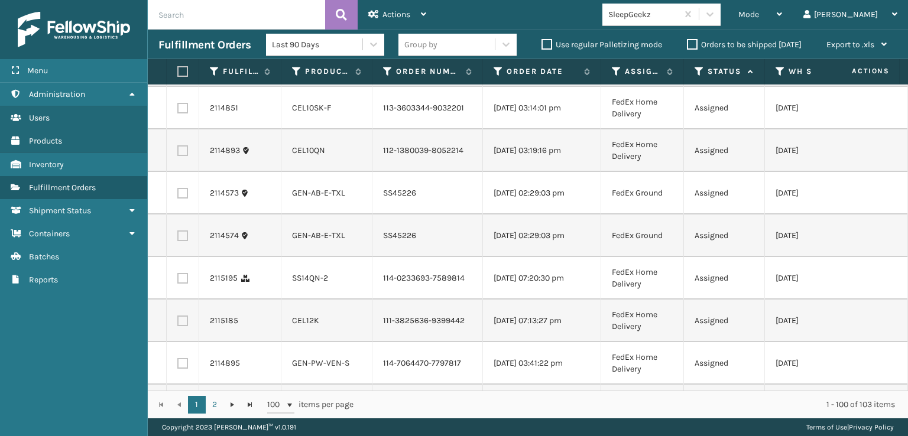
checkbox input "false"
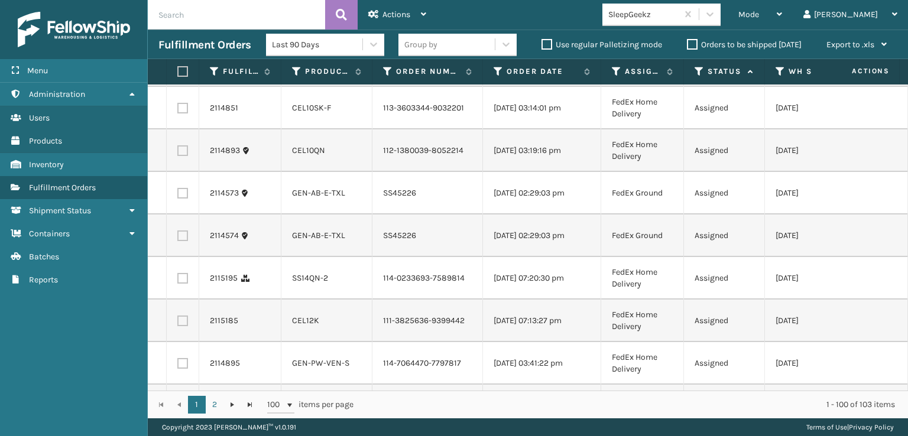
checkbox input "true"
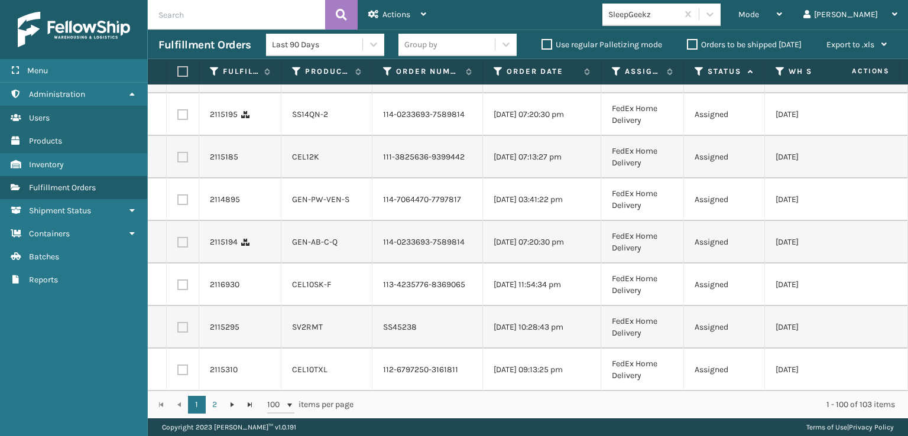
scroll to position [3666, 0]
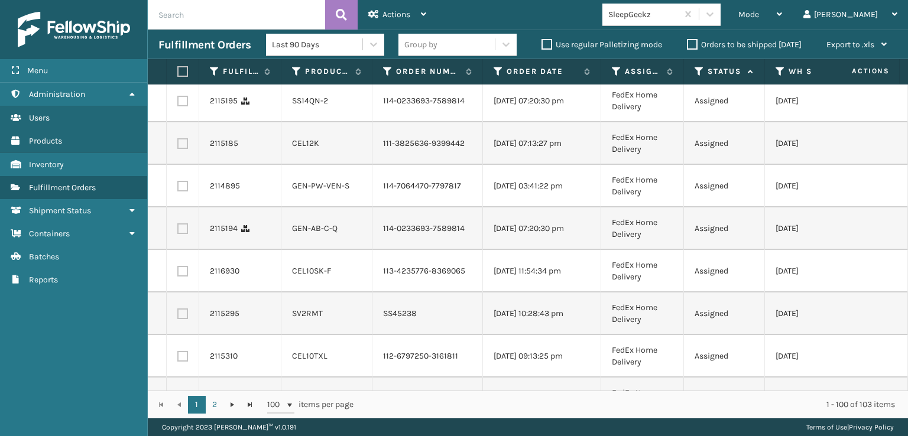
checkbox input "true"
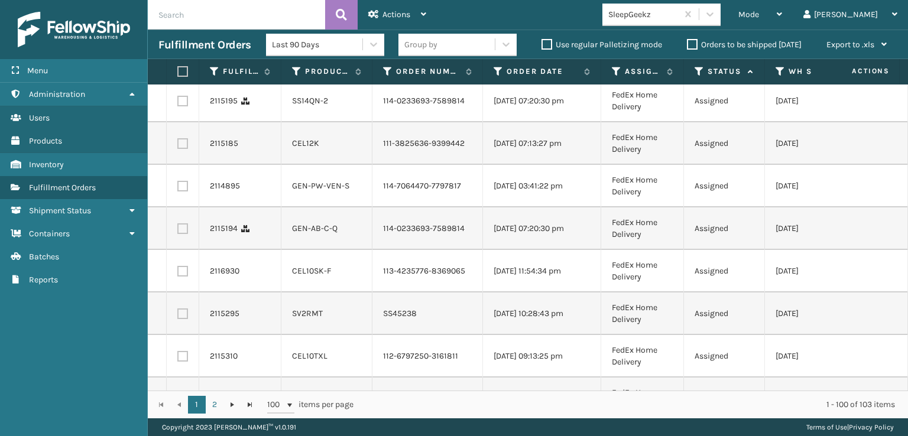
checkbox input "true"
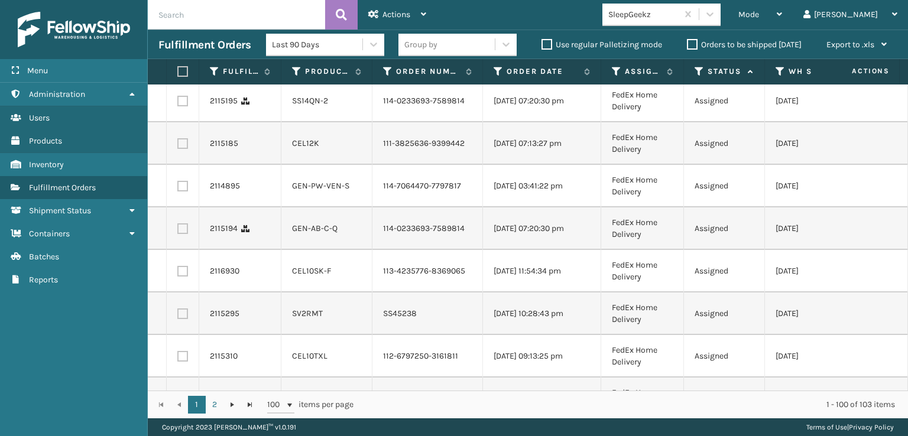
checkbox input "true"
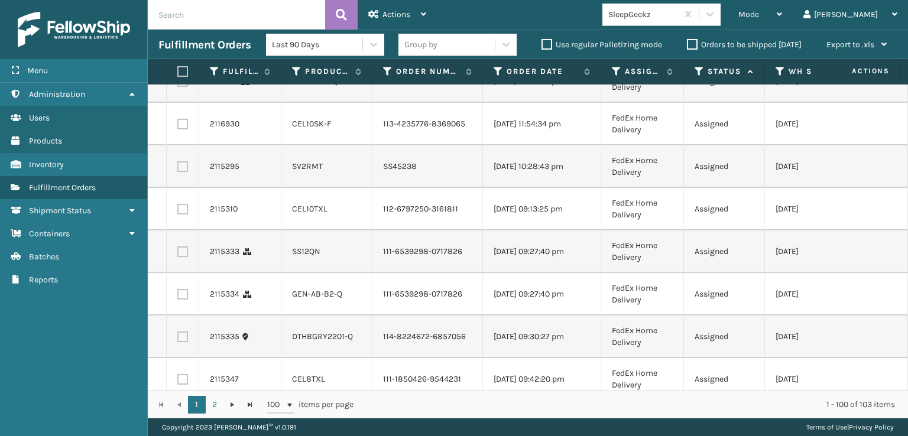
scroll to position [3844, 0]
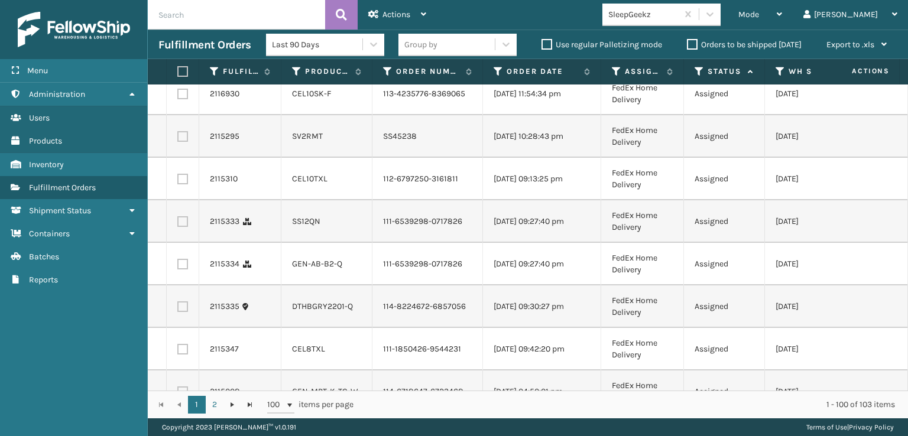
checkbox input "true"
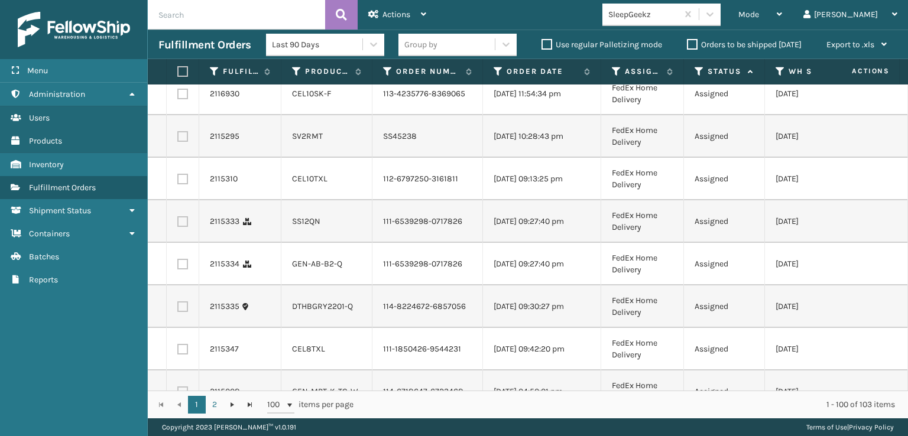
checkbox input "true"
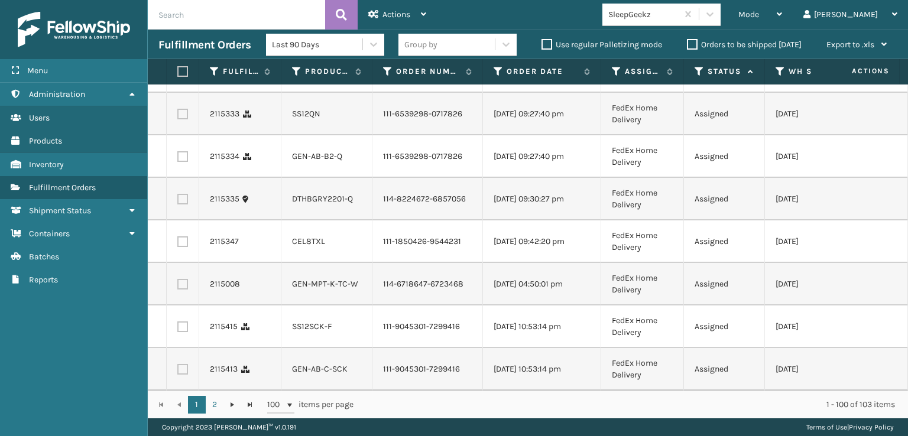
scroll to position [4021, 0]
checkbox input "true"
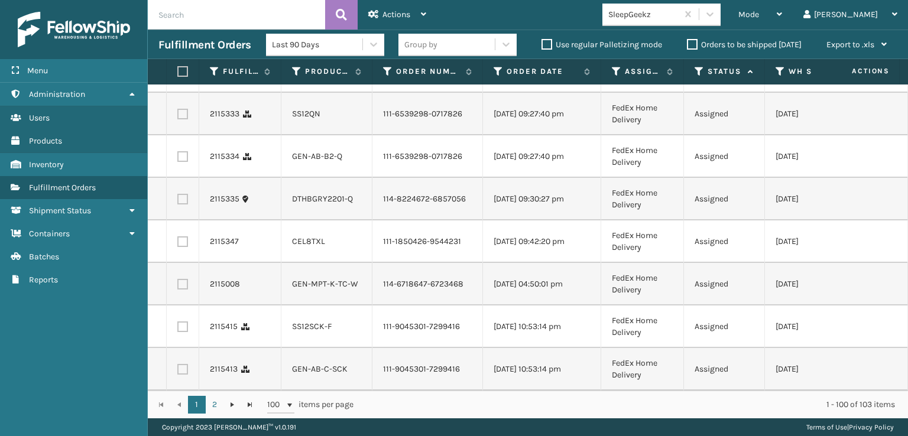
checkbox input "true"
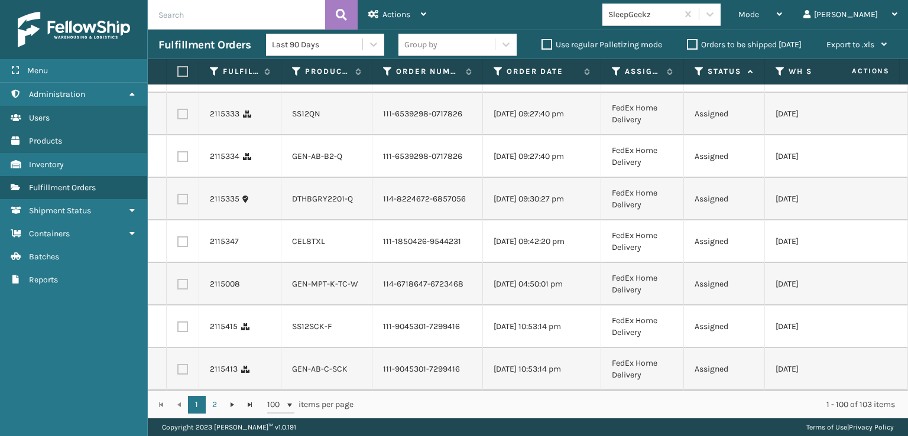
scroll to position [4258, 0]
click at [182, 77] on label at bounding box center [182, 71] width 11 height 11
click at [178, 74] on input "checkbox" at bounding box center [177, 70] width 1 height 8
checkbox input "true"
click at [184, 119] on label at bounding box center [182, 114] width 11 height 11
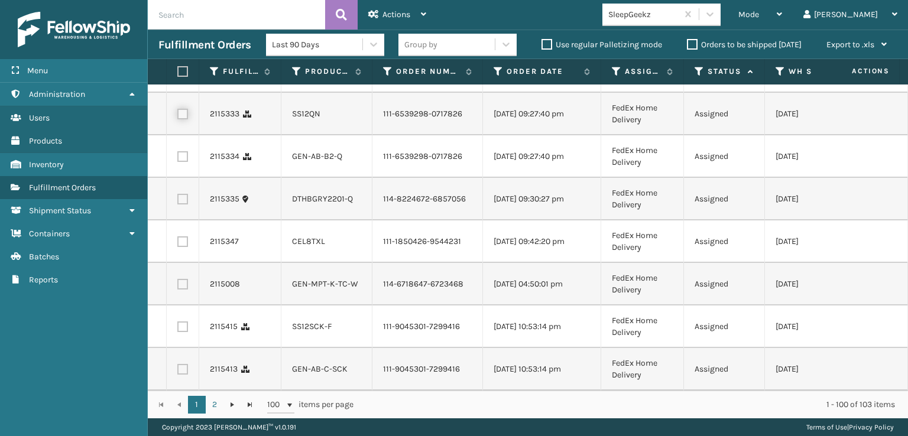
click at [178, 116] on input "checkbox" at bounding box center [177, 113] width 1 height 8
checkbox input "true"
click at [185, 162] on label at bounding box center [182, 156] width 11 height 11
click at [178, 159] on input "checkbox" at bounding box center [177, 155] width 1 height 8
checkbox input "true"
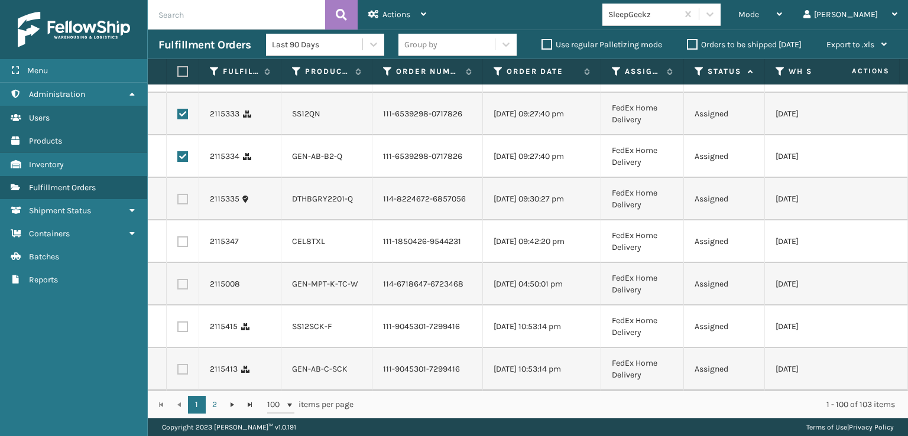
click at [181, 205] on label at bounding box center [182, 199] width 11 height 11
click at [178, 202] on input "checkbox" at bounding box center [177, 198] width 1 height 8
checkbox input "true"
click at [184, 247] on label at bounding box center [182, 242] width 11 height 11
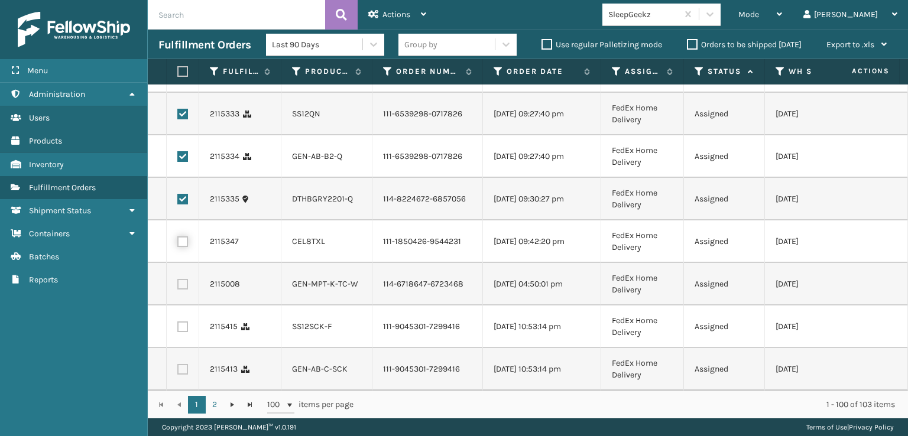
click at [178, 244] on input "checkbox" at bounding box center [177, 241] width 1 height 8
checkbox input "true"
click at [180, 322] on label at bounding box center [182, 327] width 11 height 11
click at [178, 322] on input "checkbox" at bounding box center [177, 326] width 1 height 8
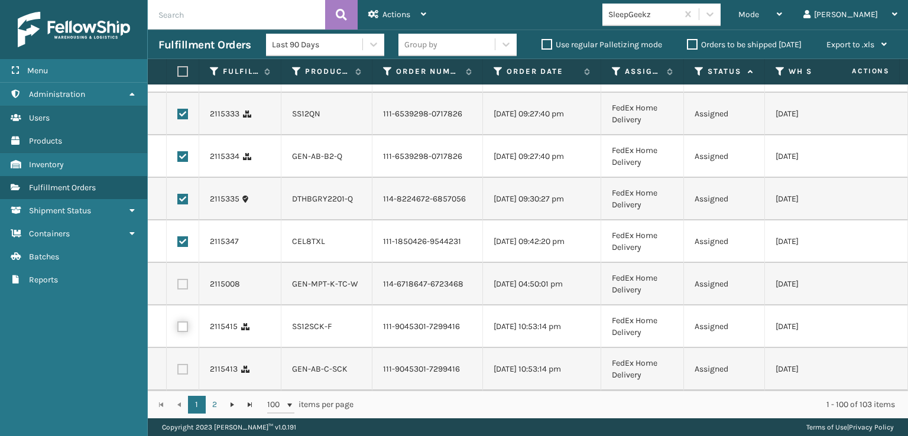
checkbox input "true"
click at [182, 364] on label at bounding box center [182, 369] width 11 height 11
click at [178, 364] on input "checkbox" at bounding box center [177, 368] width 1 height 8
checkbox input "true"
click at [396, 16] on span "Actions" at bounding box center [397, 14] width 28 height 10
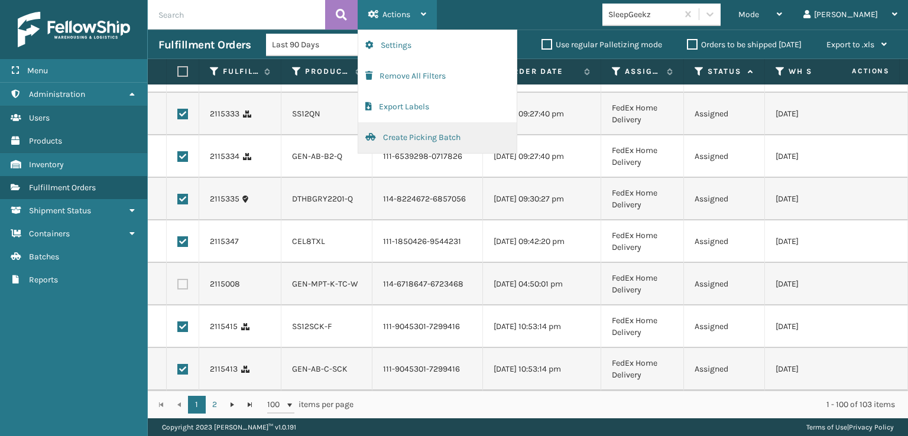
click at [430, 135] on button "Create Picking Batch" at bounding box center [437, 137] width 158 height 31
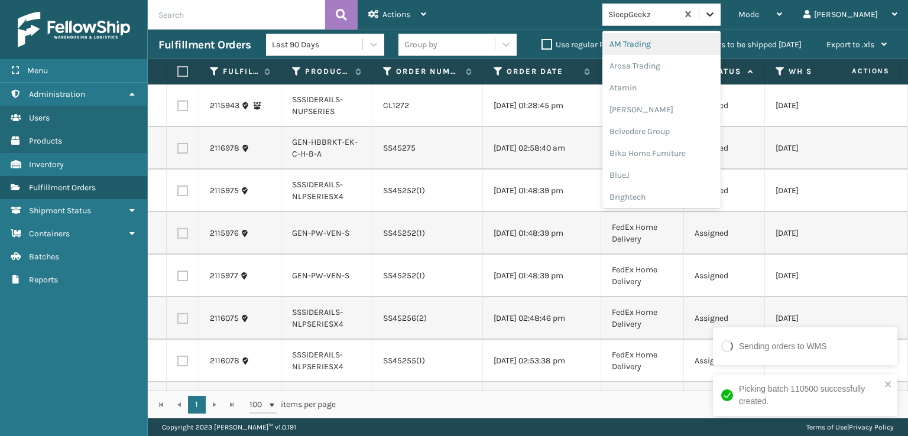
click at [721, 15] on div at bounding box center [710, 14] width 21 height 21
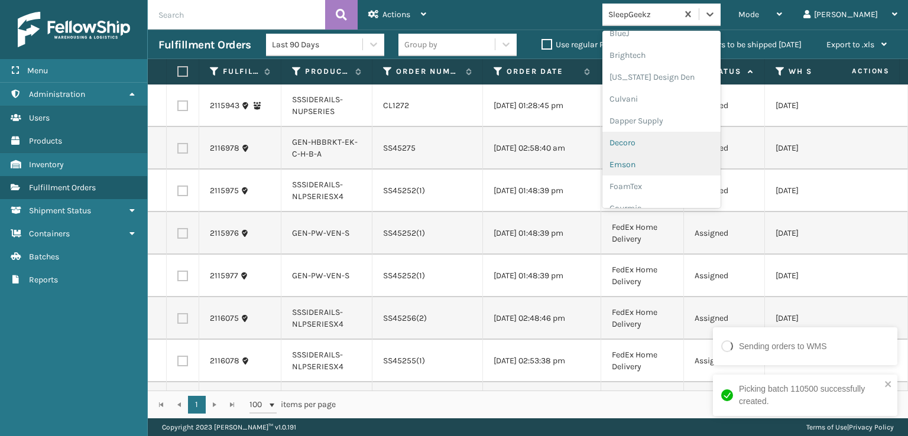
scroll to position [177, 0]
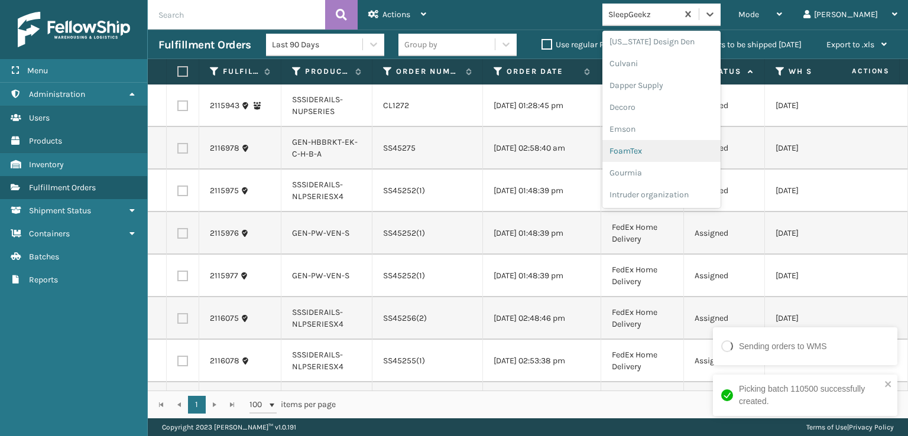
click at [678, 152] on div "FoamTex" at bounding box center [662, 151] width 118 height 22
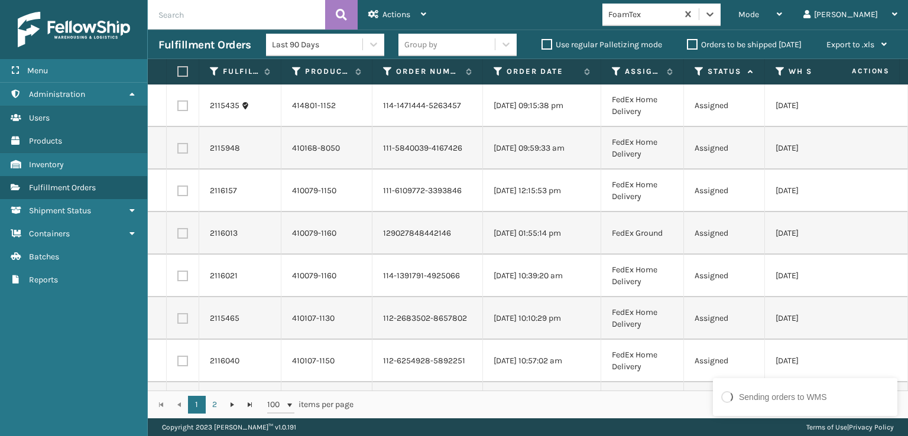
click at [188, 71] on th at bounding box center [183, 71] width 33 height 25
click at [180, 73] on label at bounding box center [180, 71] width 7 height 11
click at [178, 73] on input "checkbox" at bounding box center [177, 72] width 1 height 8
checkbox input "true"
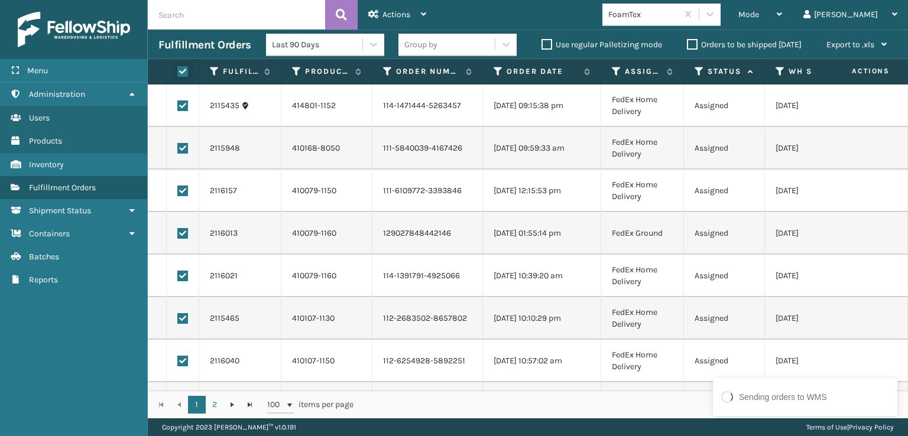
checkbox input "true"
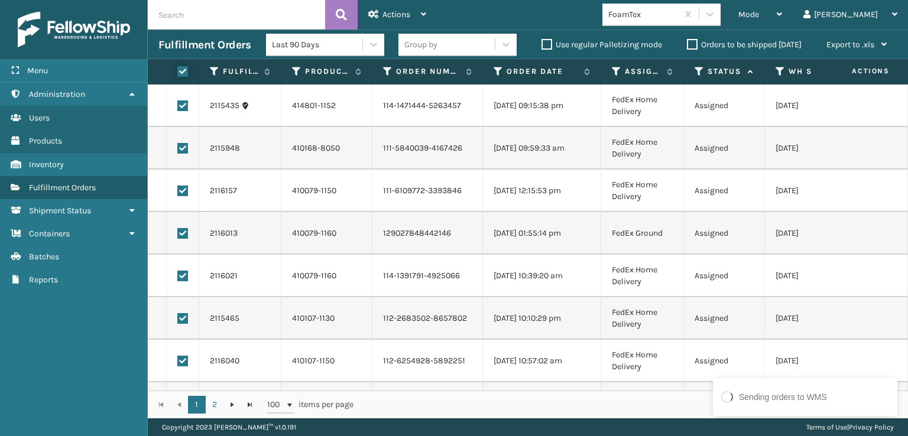
checkbox input "true"
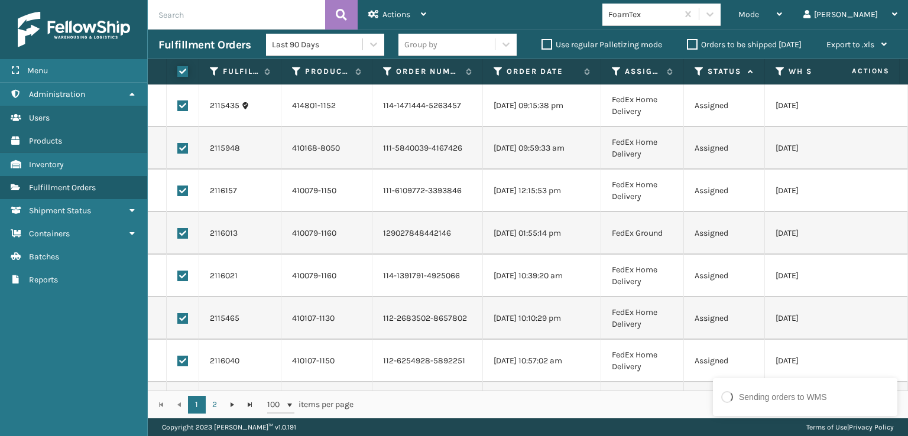
checkbox input "true"
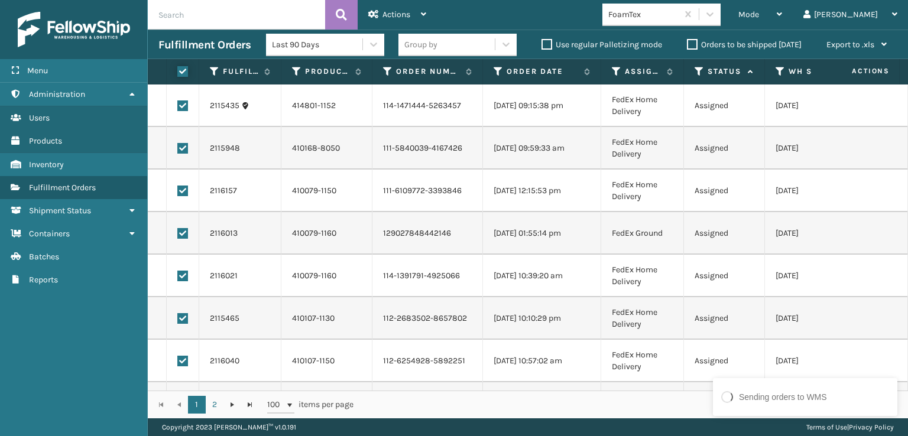
checkbox input "true"
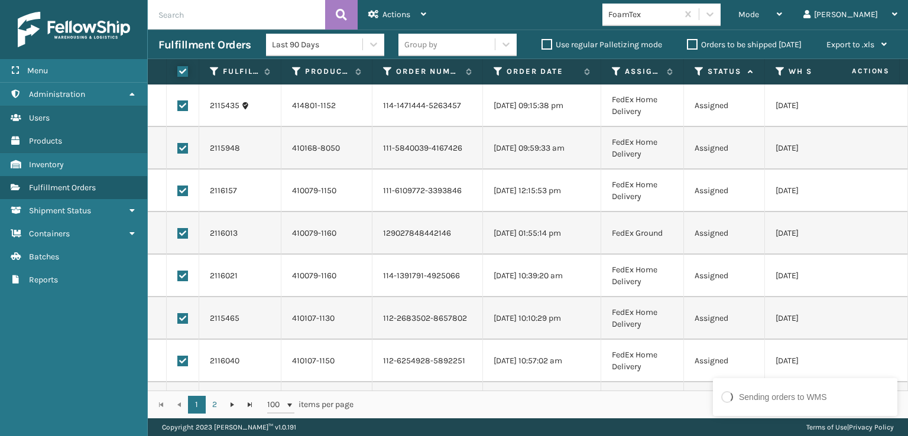
checkbox input "true"
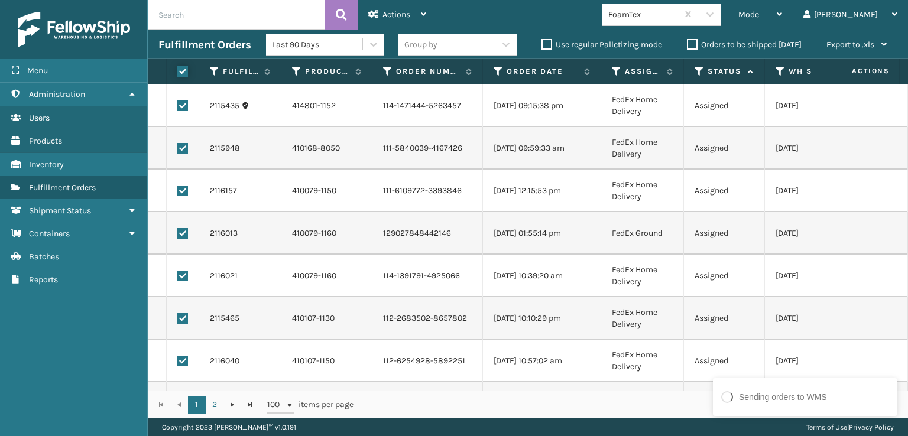
checkbox input "true"
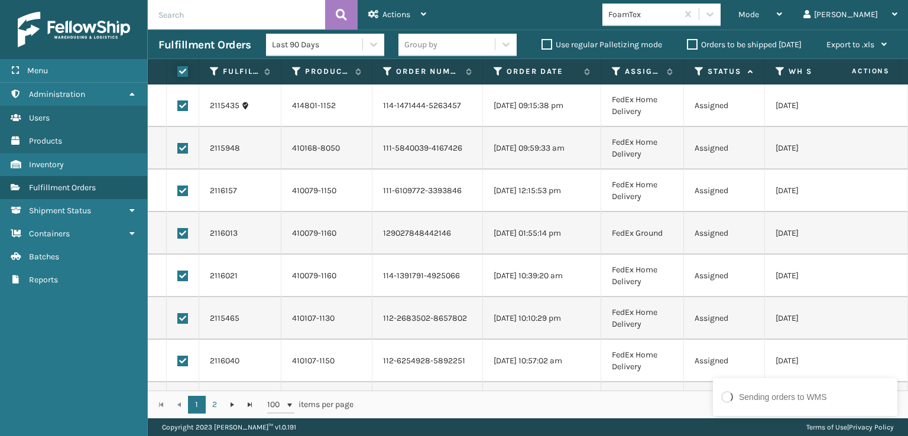
checkbox input "true"
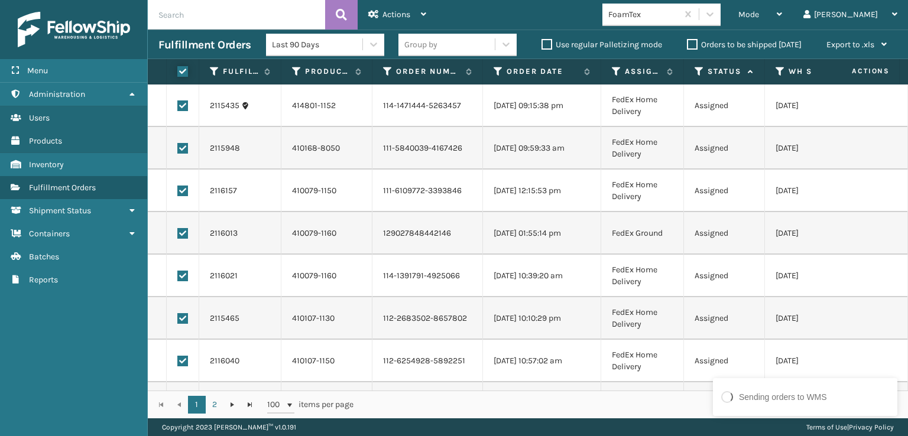
checkbox input "true"
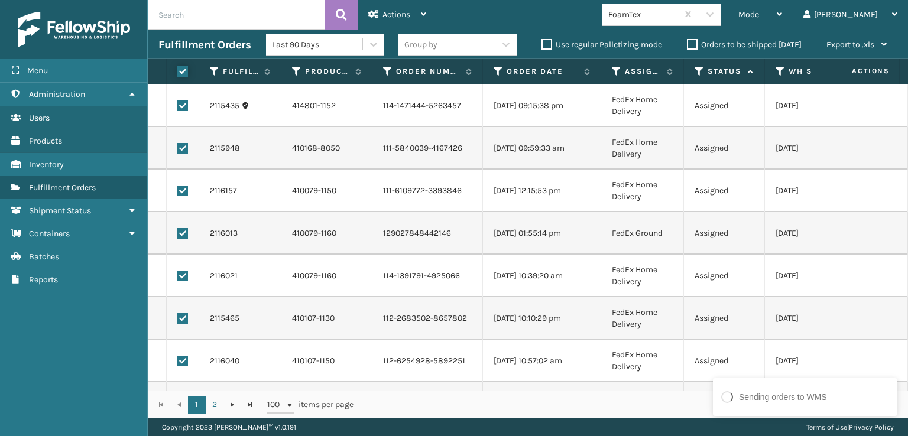
checkbox input "true"
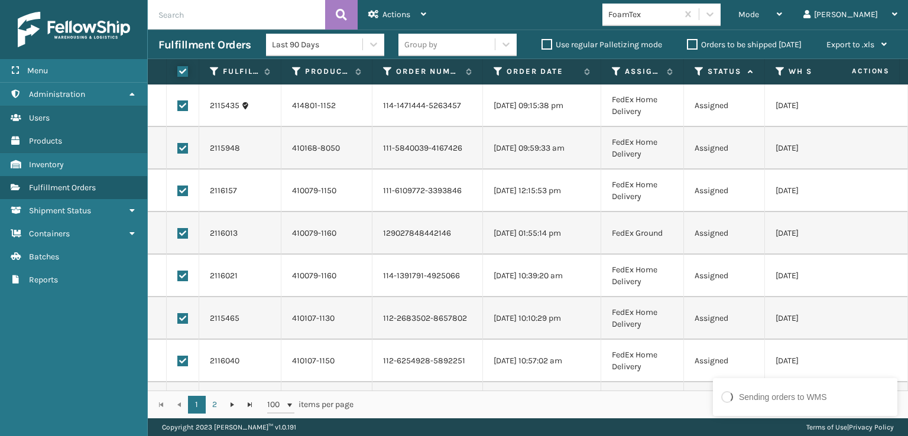
checkbox input "true"
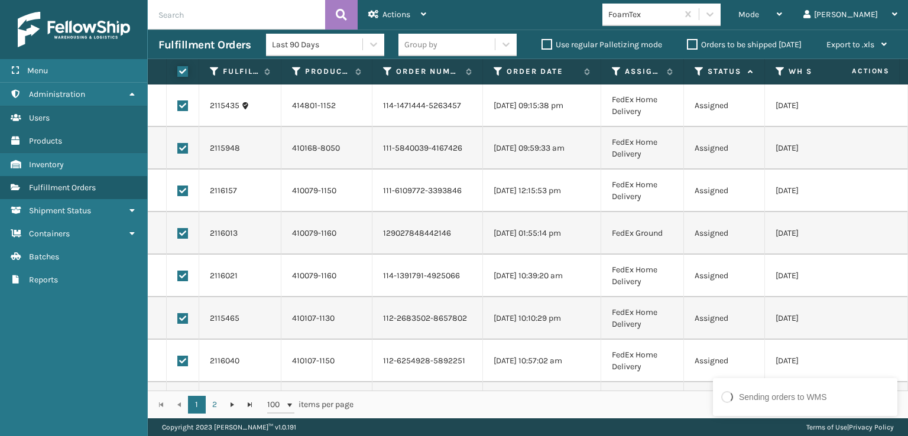
checkbox input "true"
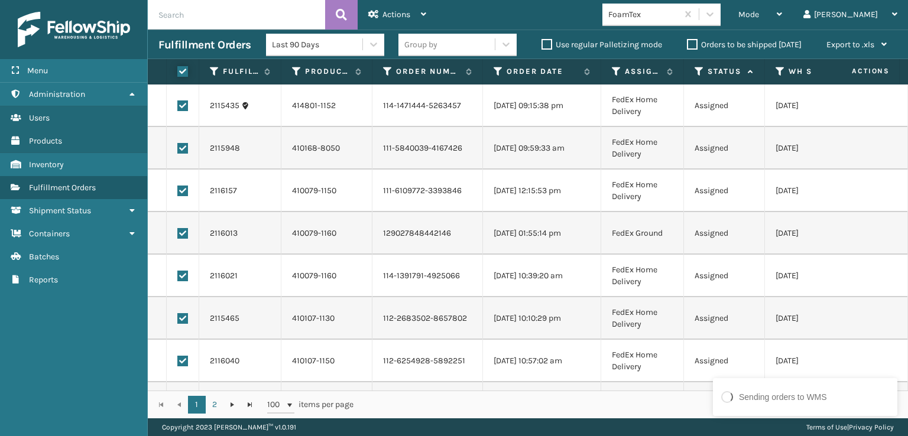
checkbox input "true"
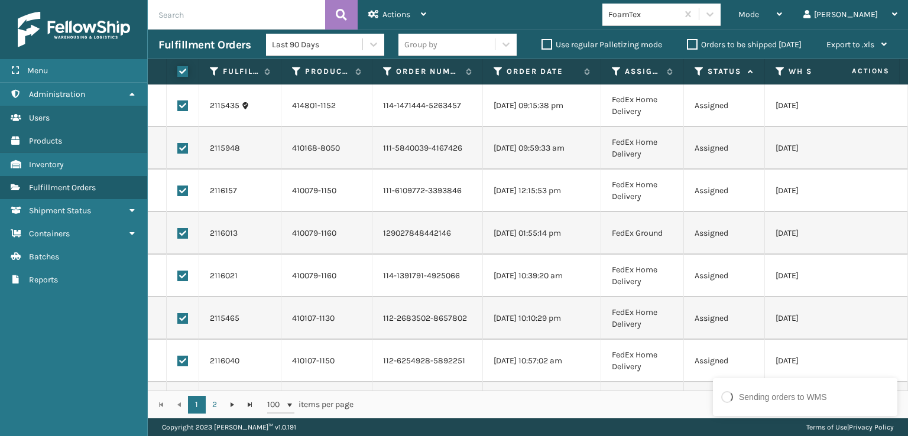
checkbox input "true"
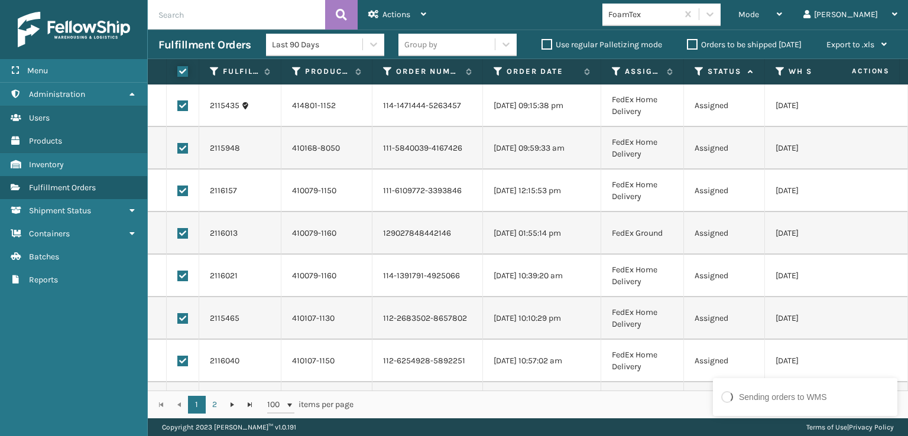
checkbox input "true"
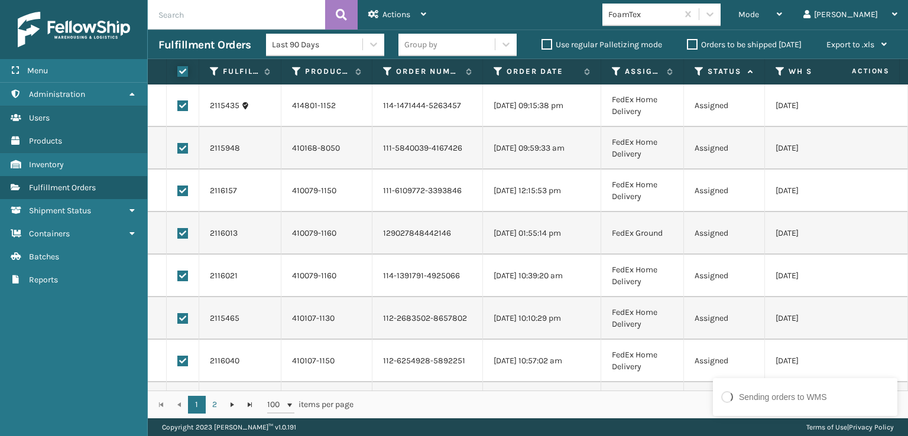
checkbox input "true"
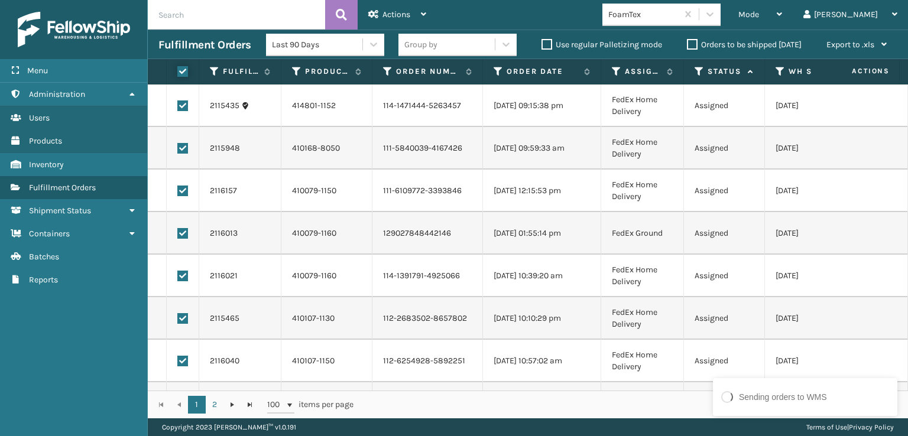
checkbox input "true"
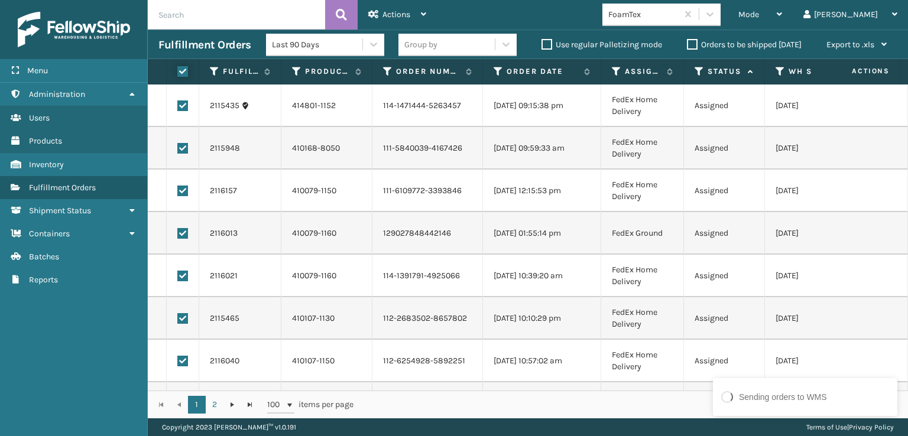
checkbox input "true"
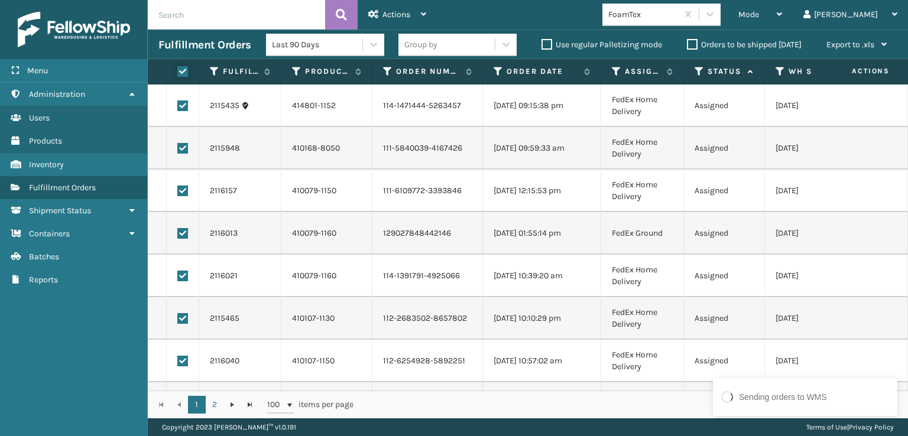
checkbox input "true"
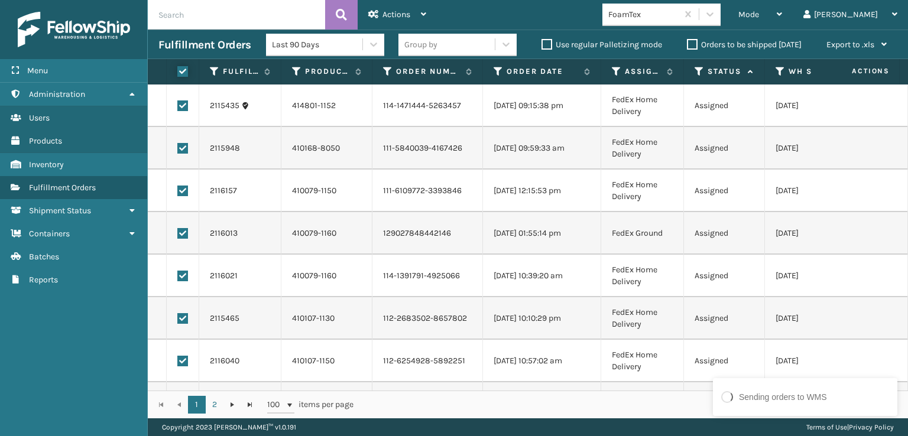
checkbox input "true"
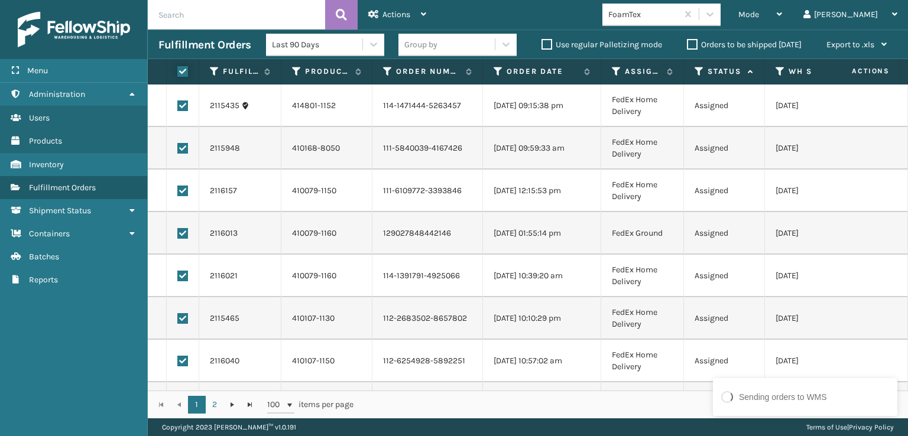
checkbox input "true"
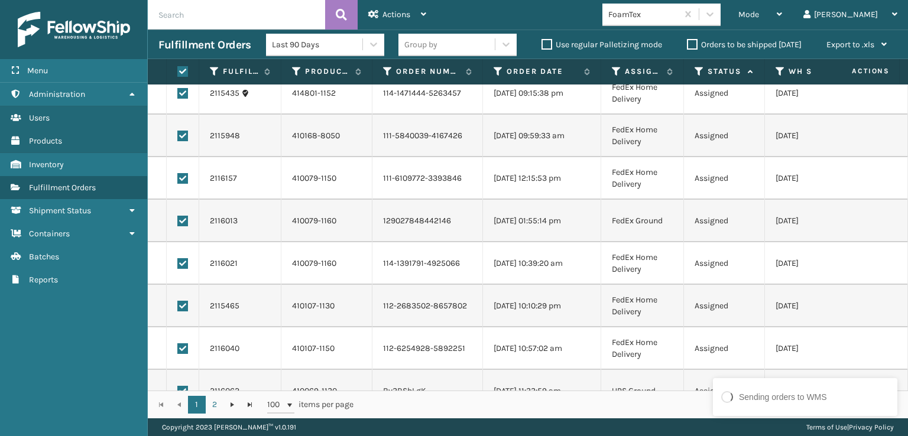
click at [908, 109] on div "2115435 414801-1152 114-1471444-5263457 [DATE] 09:15:38 pm FedEx Home Delivery …" at bounding box center [528, 238] width 760 height 306
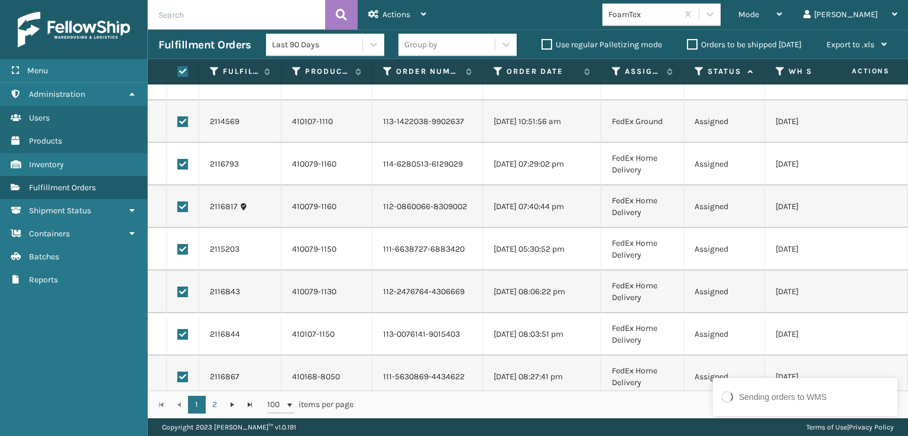
scroll to position [3960, 0]
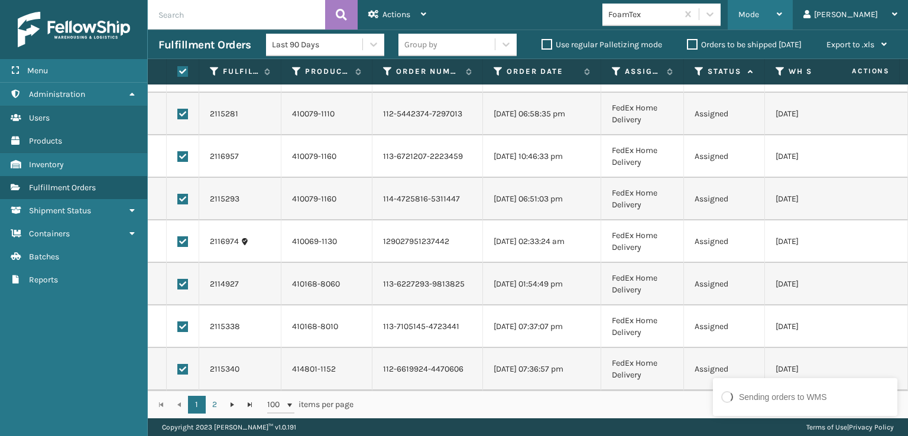
click at [784, 12] on div "Mode Regular Mode Picking Mode Labeling Mode Exit Scan Mode" at bounding box center [760, 15] width 65 height 30
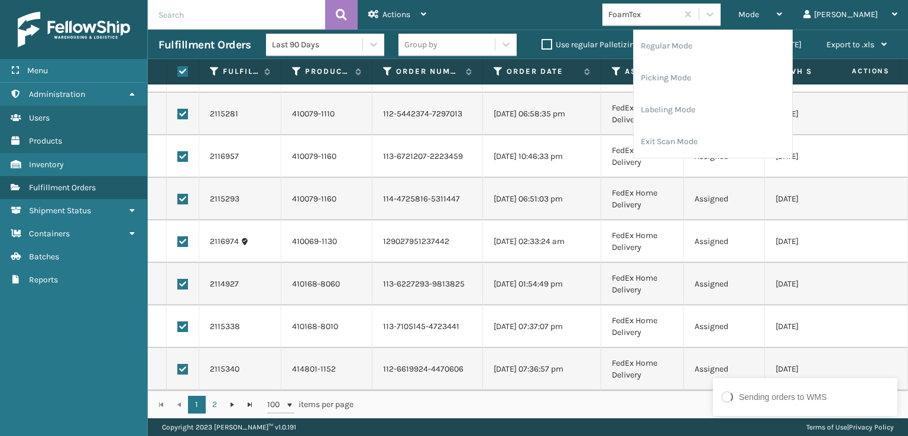
click at [604, 23] on div "Mode Regular Mode Picking Mode Labeling Mode Exit Scan Mode FoamTex [PERSON_NAM…" at bounding box center [672, 15] width 471 height 30
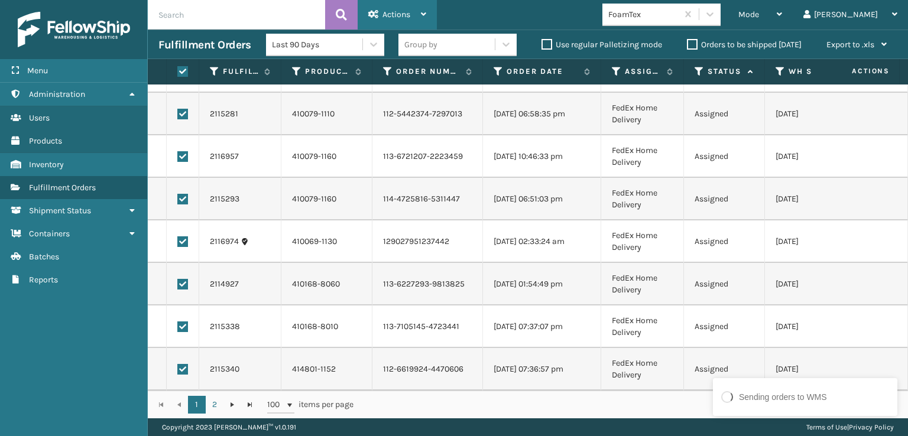
click at [403, 20] on div "Actions" at bounding box center [397, 15] width 58 height 30
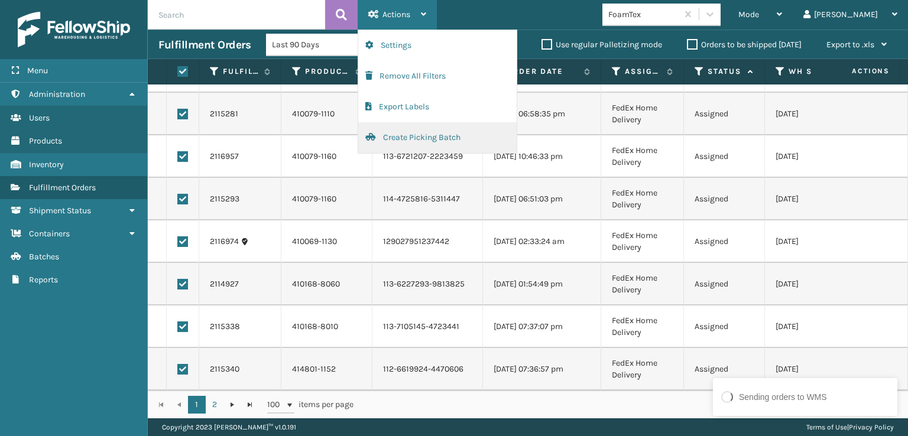
click at [430, 136] on button "Create Picking Batch" at bounding box center [437, 137] width 158 height 31
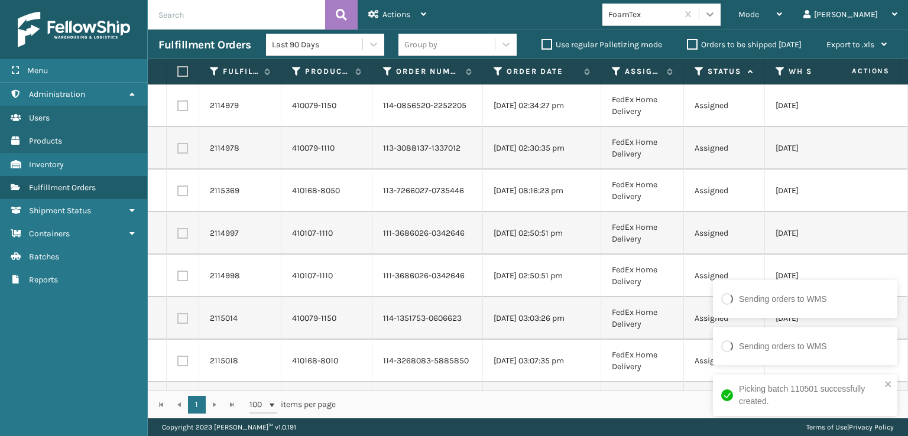
click at [716, 10] on icon at bounding box center [710, 14] width 12 height 12
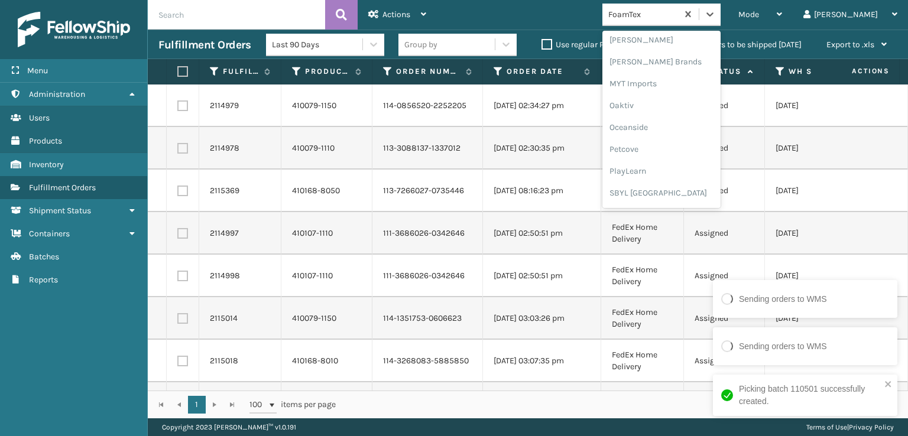
scroll to position [551, 0]
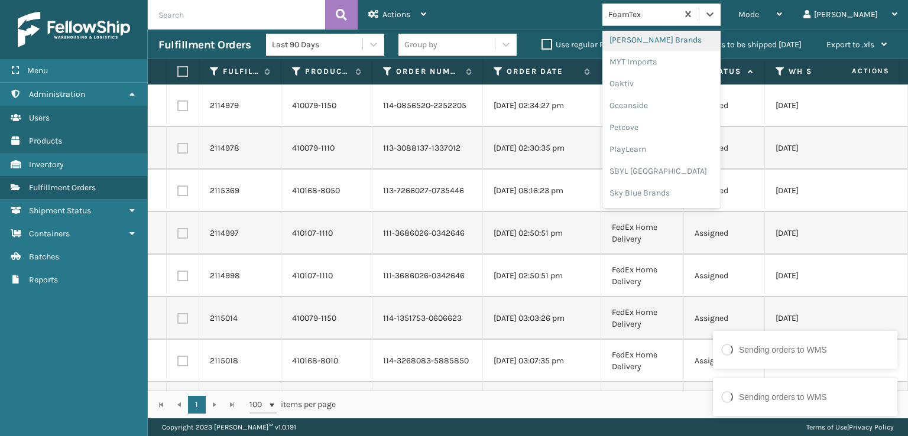
click at [686, 38] on div "[PERSON_NAME] Brands" at bounding box center [662, 40] width 118 height 22
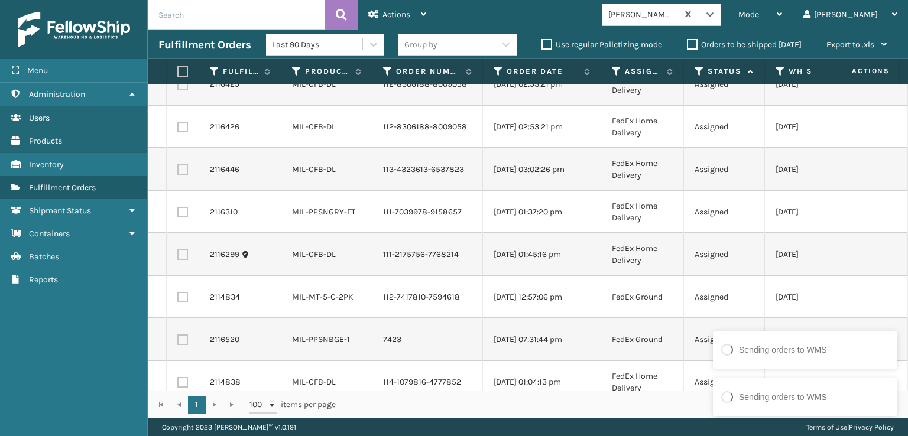
scroll to position [38, 0]
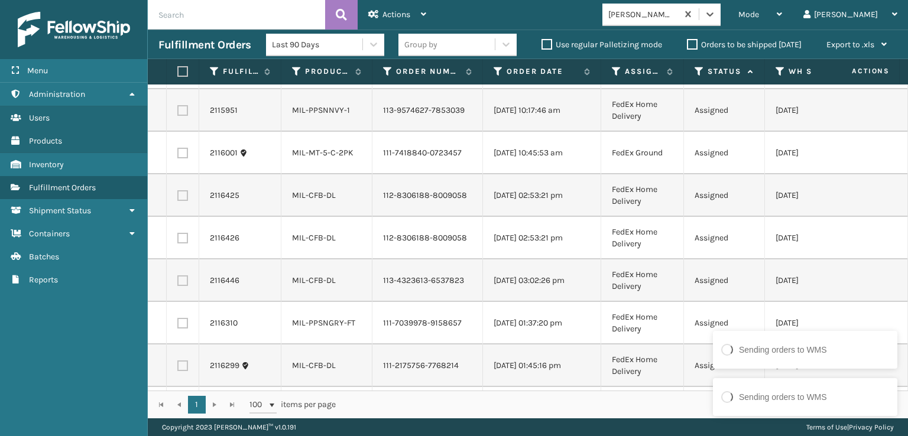
click at [180, 68] on label at bounding box center [180, 71] width 7 height 11
click at [178, 68] on input "checkbox" at bounding box center [177, 72] width 1 height 8
checkbox input "true"
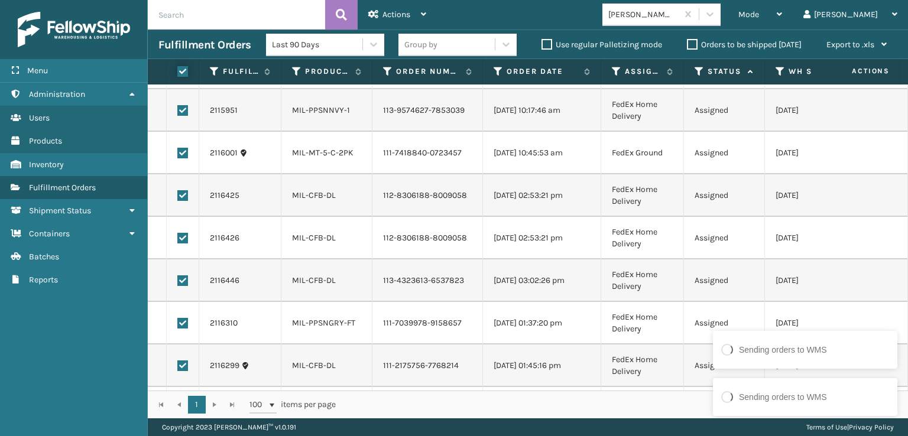
checkbox input "true"
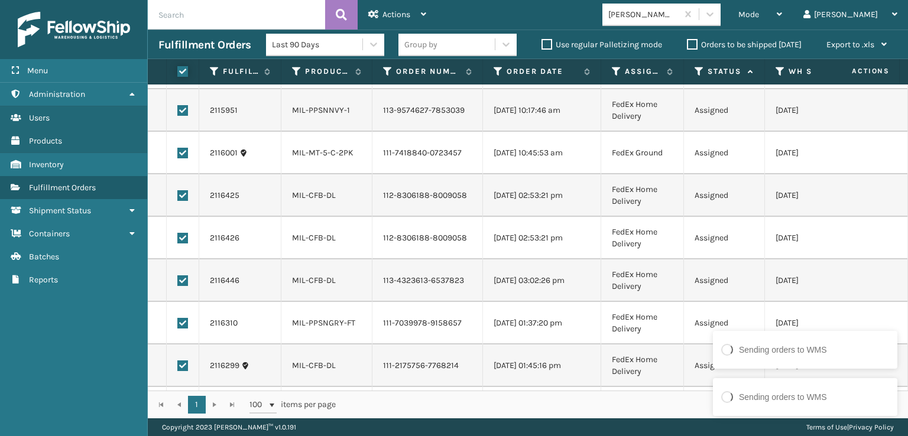
checkbox input "true"
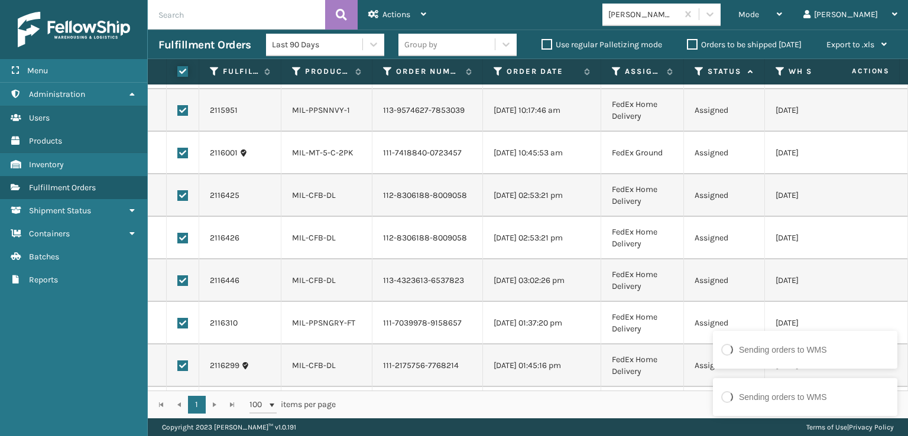
checkbox input "true"
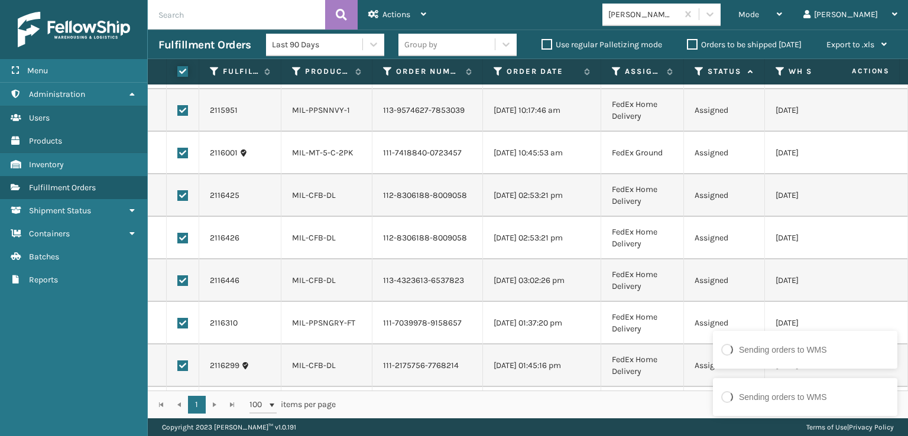
checkbox input "true"
click at [384, 17] on span "Actions" at bounding box center [397, 14] width 28 height 10
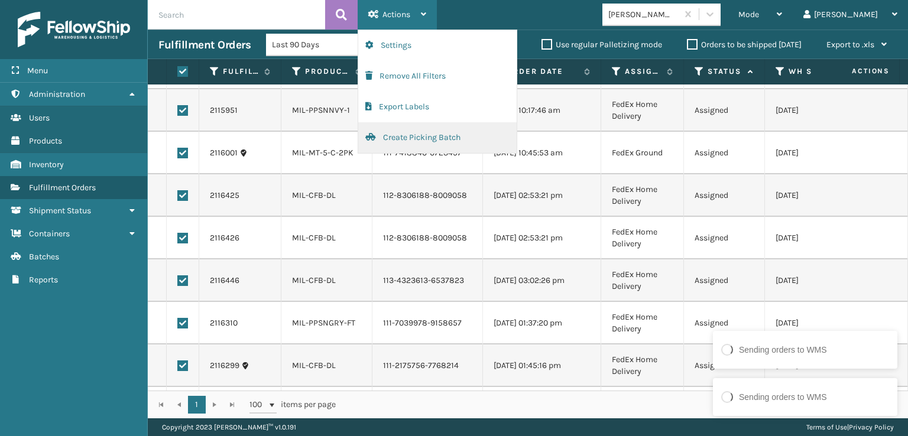
click at [390, 143] on button "Create Picking Batch" at bounding box center [437, 137] width 158 height 31
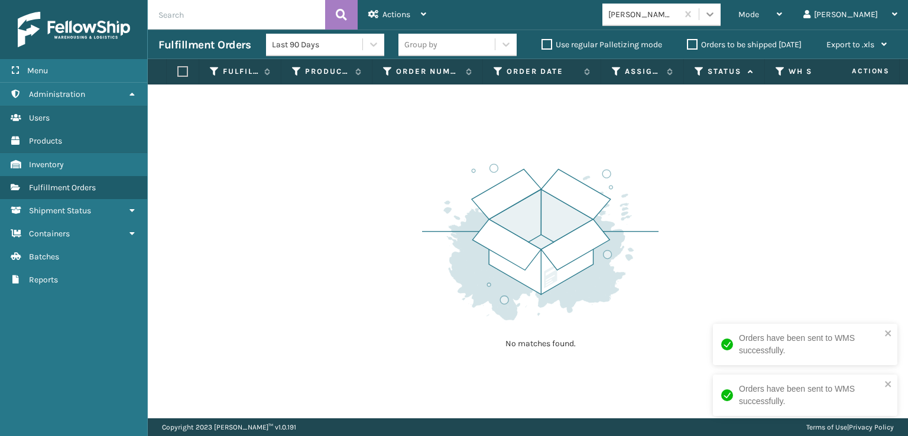
click at [721, 21] on div at bounding box center [710, 14] width 21 height 21
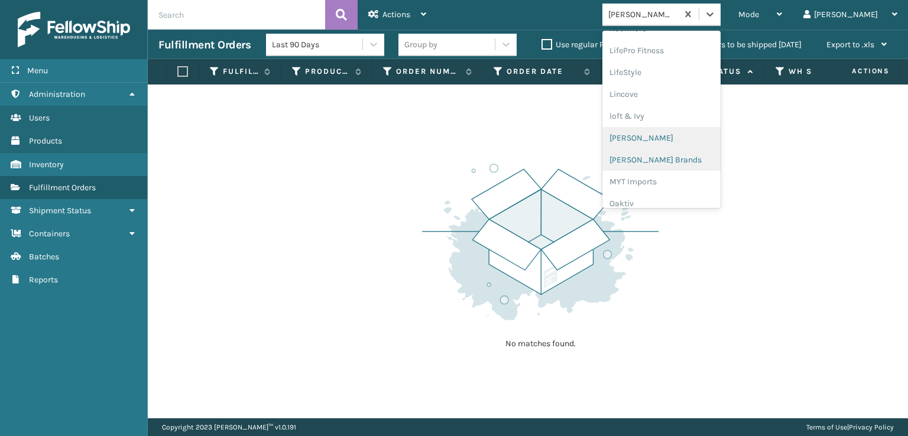
scroll to position [549, 0]
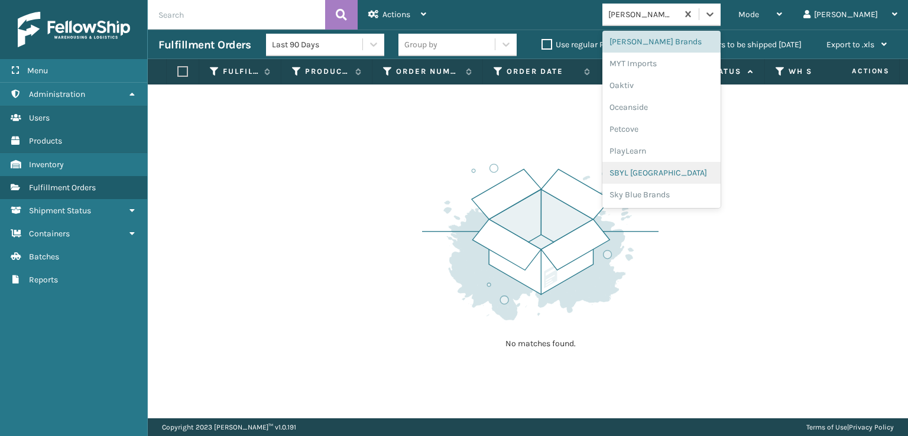
click at [709, 171] on div "SBYL [GEOGRAPHIC_DATA]" at bounding box center [662, 173] width 118 height 22
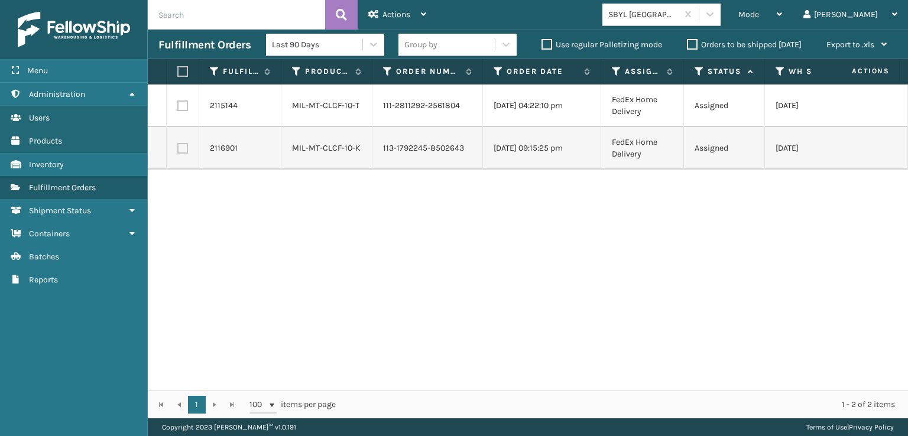
click at [182, 74] on label at bounding box center [180, 71] width 7 height 11
click at [178, 74] on input "checkbox" at bounding box center [177, 72] width 1 height 8
checkbox input "true"
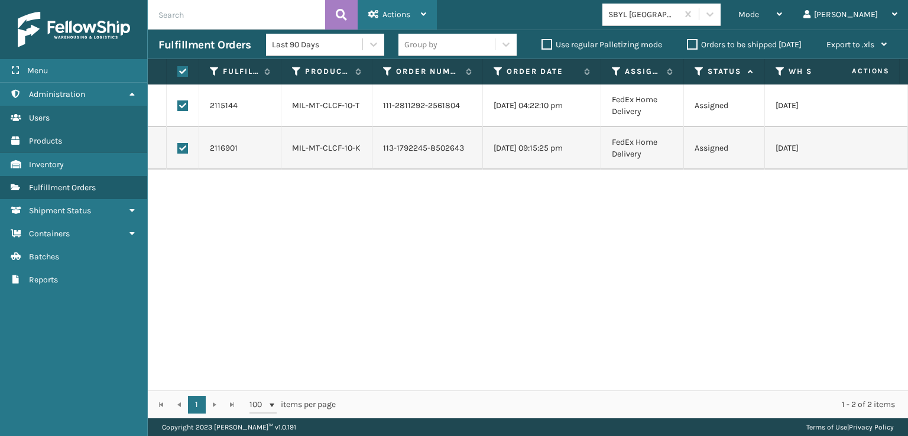
click at [376, 20] on div "Actions" at bounding box center [397, 15] width 58 height 30
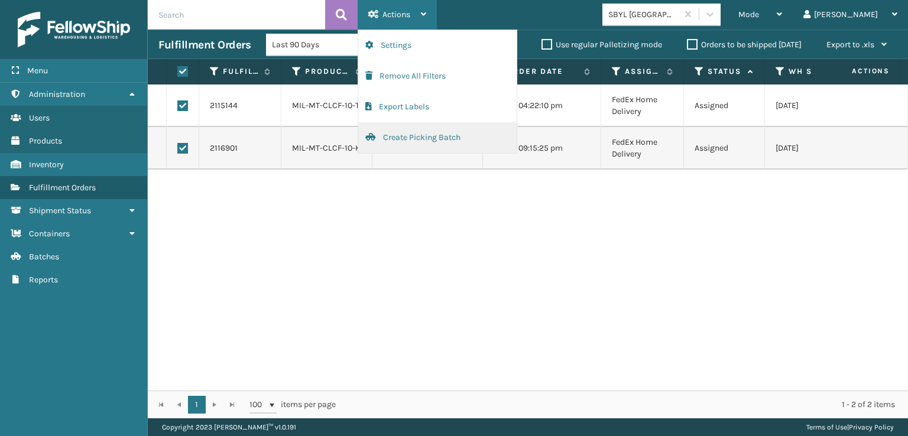
click at [416, 138] on button "Create Picking Batch" at bounding box center [437, 137] width 158 height 31
